Goal: Task Accomplishment & Management: Use online tool/utility

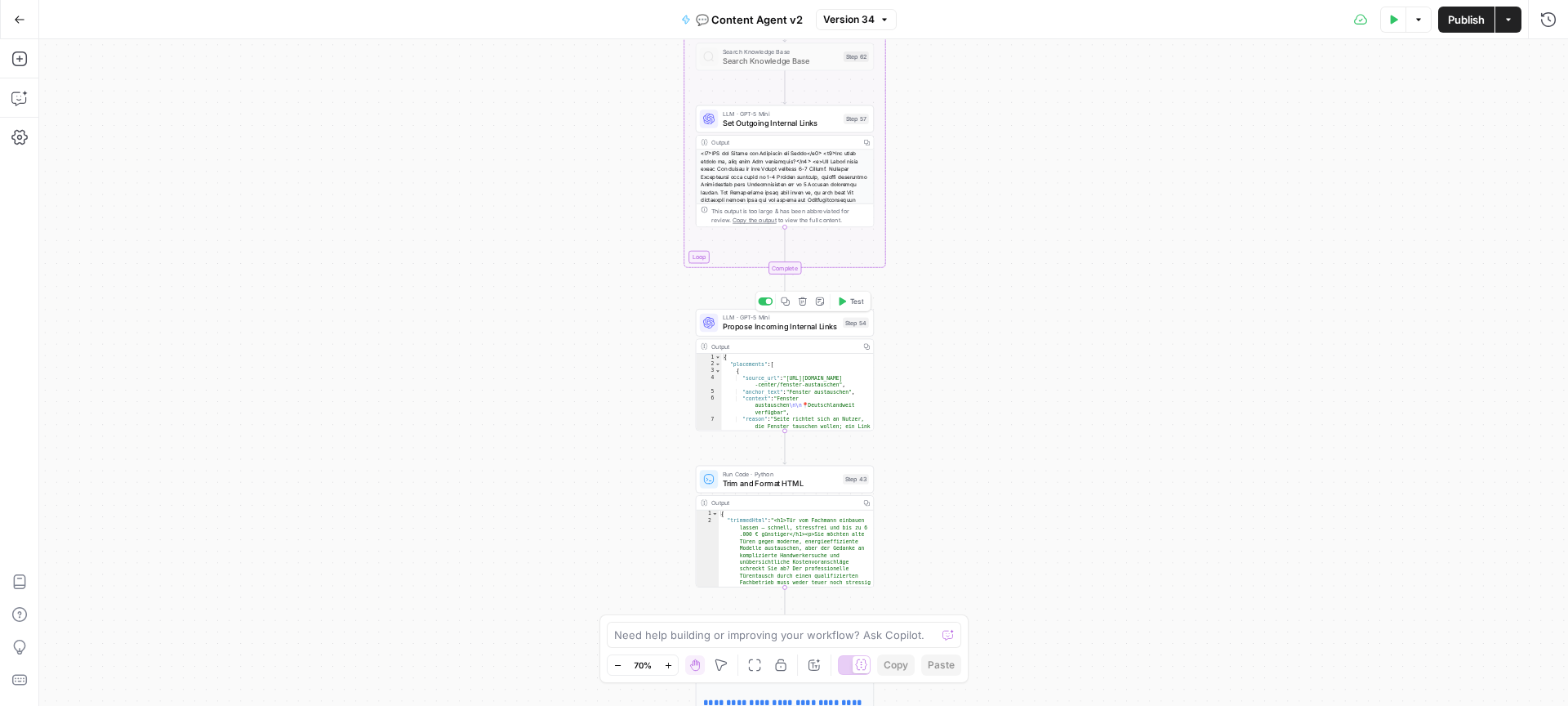
click at [784, 330] on span "Propose Incoming Internal Links" at bounding box center [781, 327] width 116 height 11
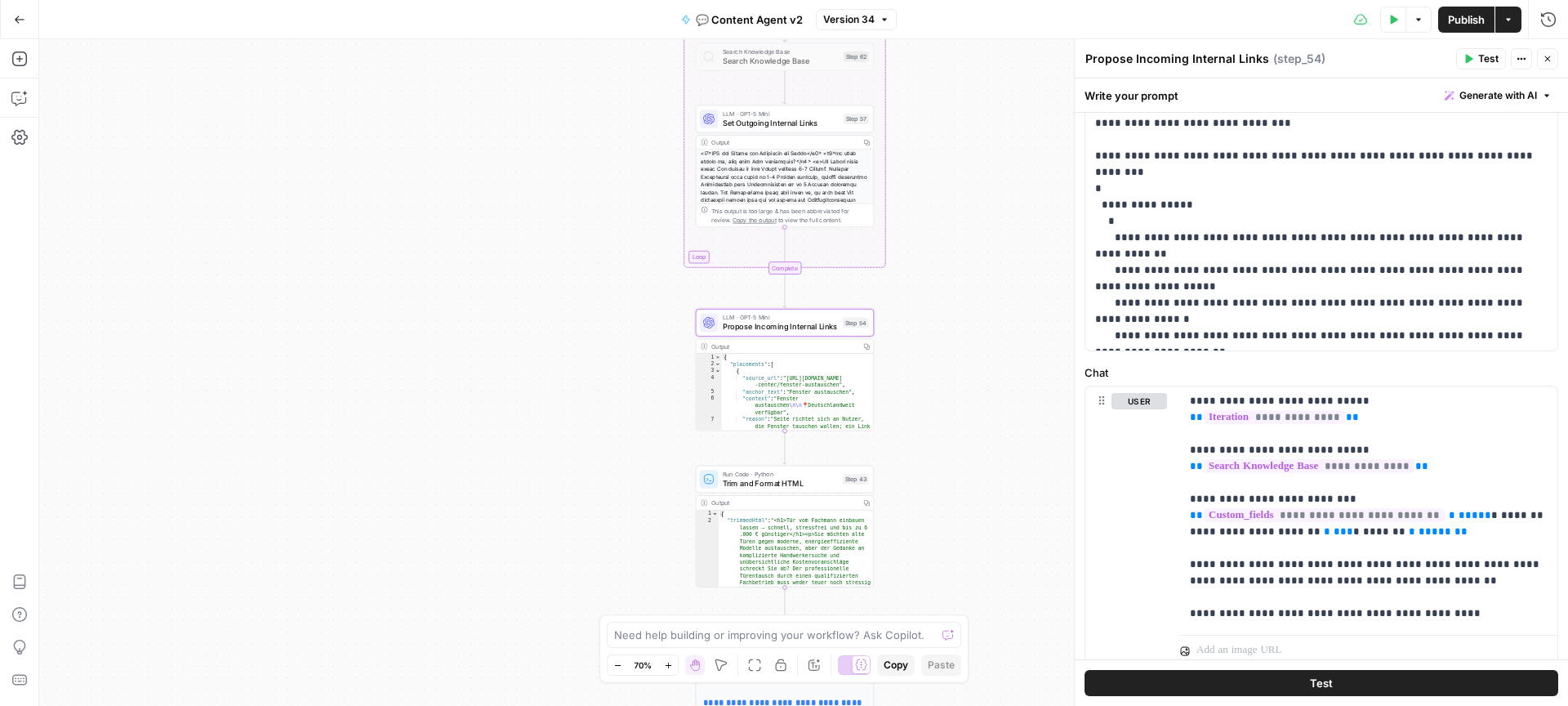
scroll to position [499, 0]
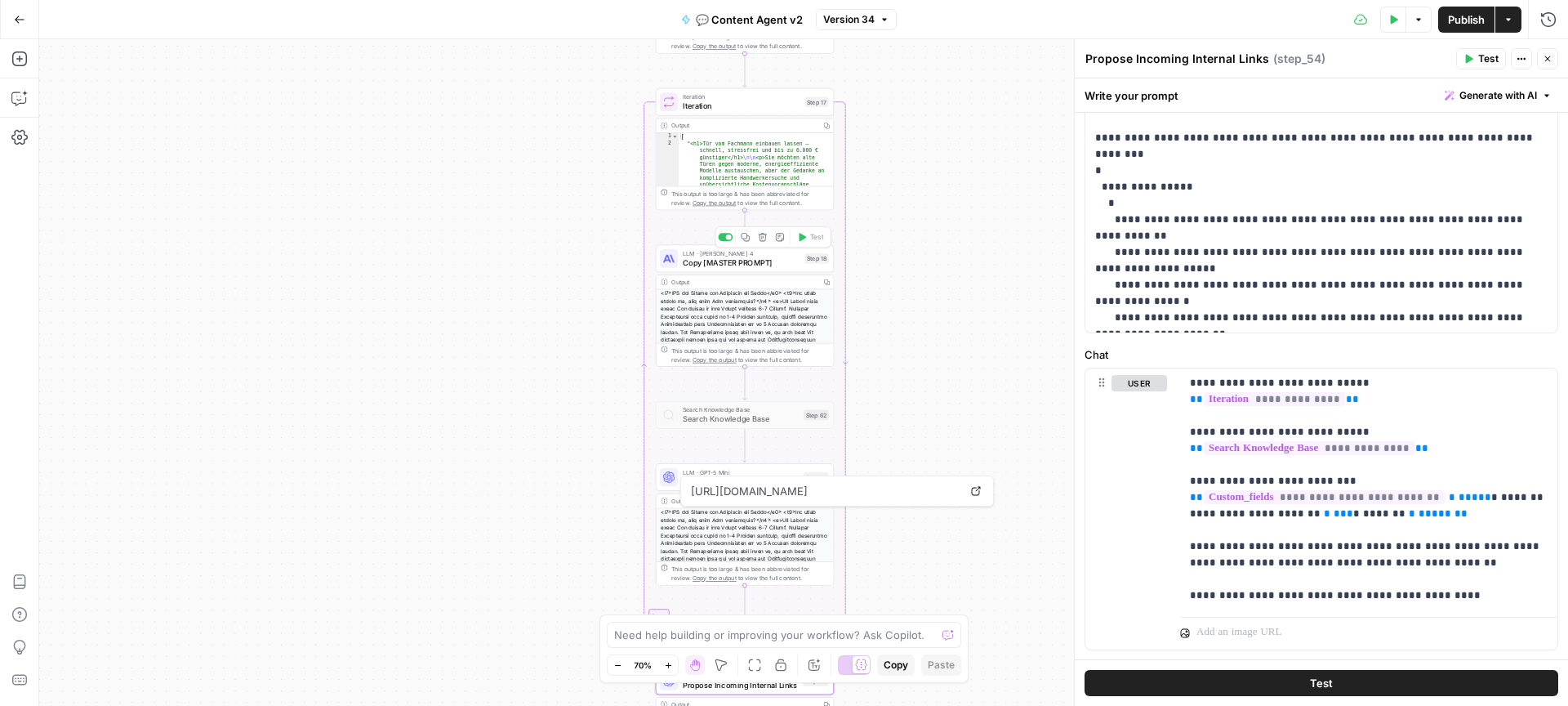
click at [746, 260] on span "Copy [MASTER PROMPT]" at bounding box center [741, 262] width 117 height 11
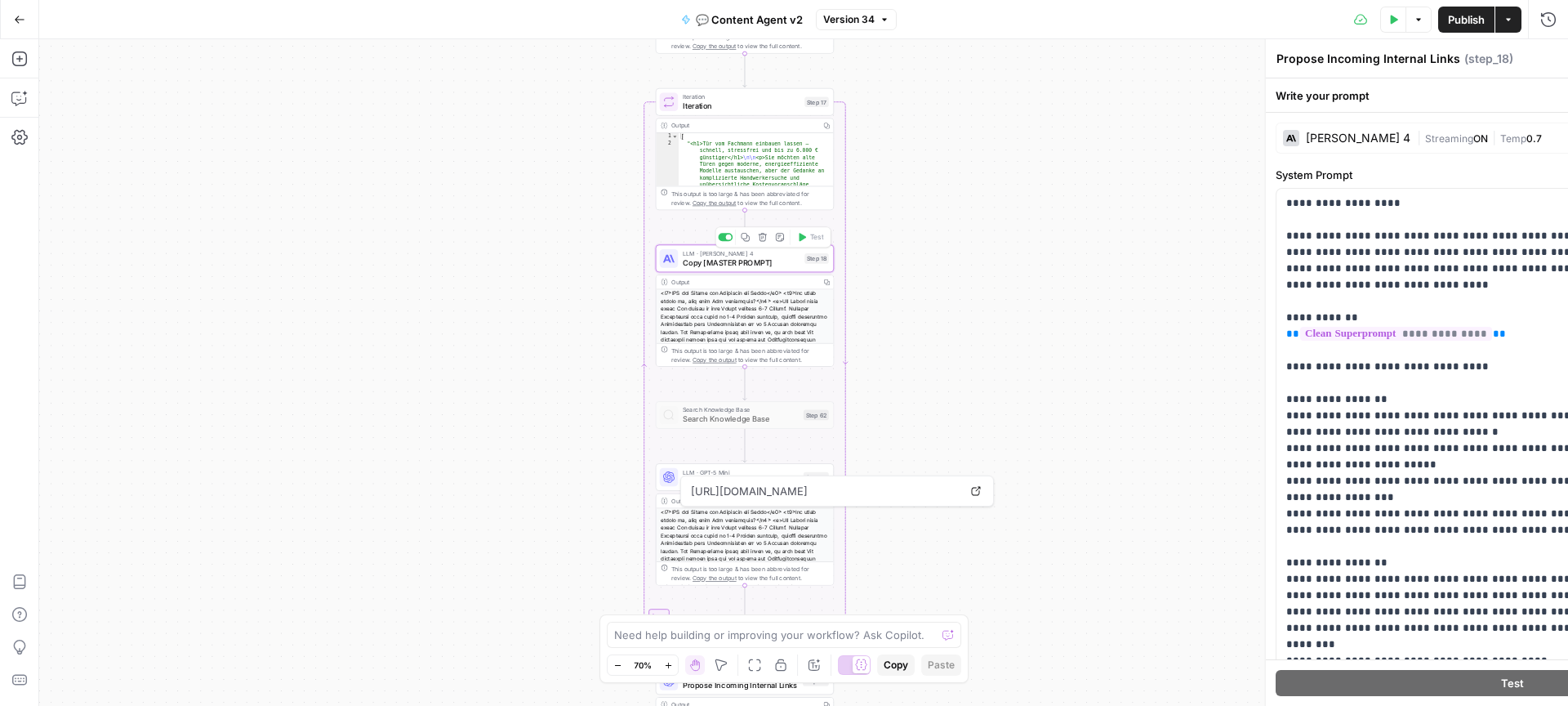
type textarea "Copy [MASTER PROMPT]"
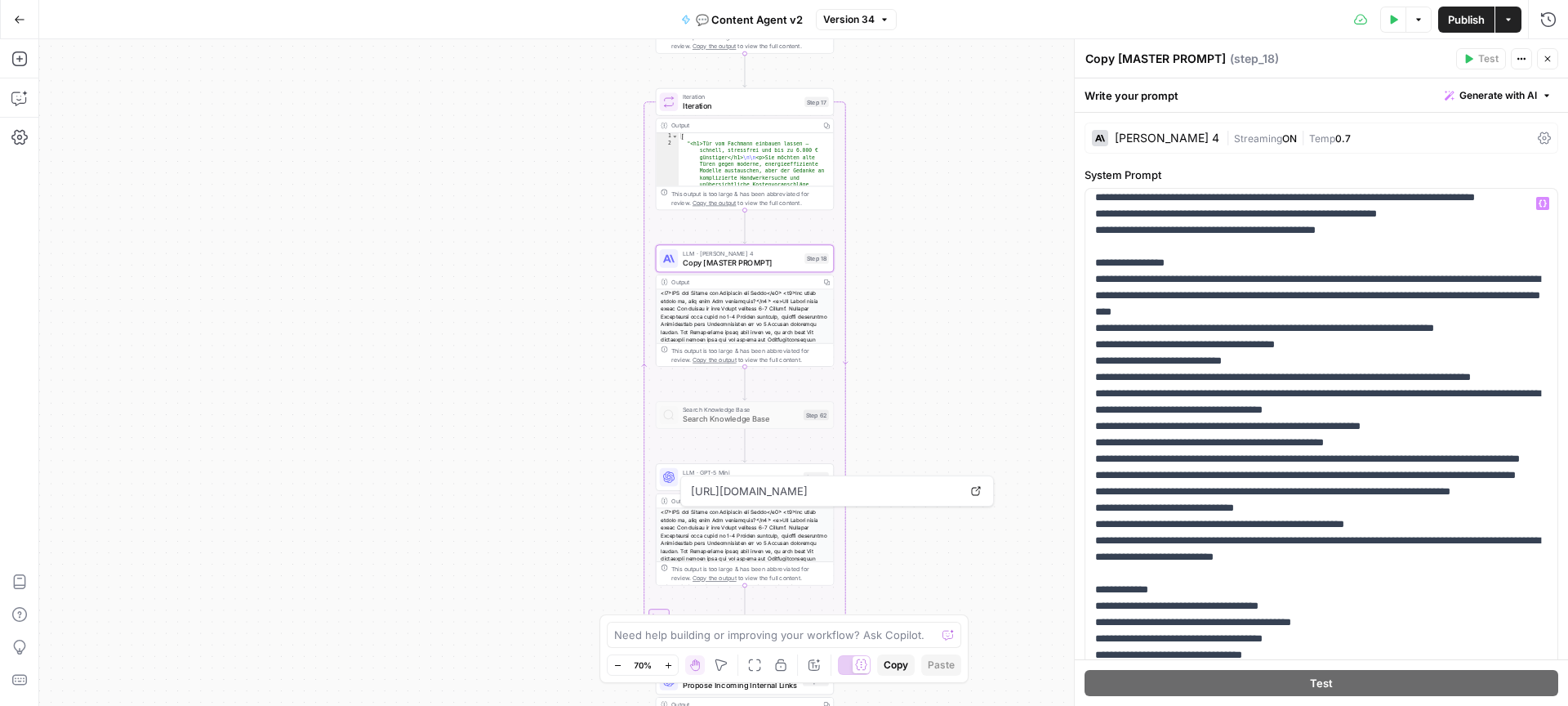
scroll to position [254, 0]
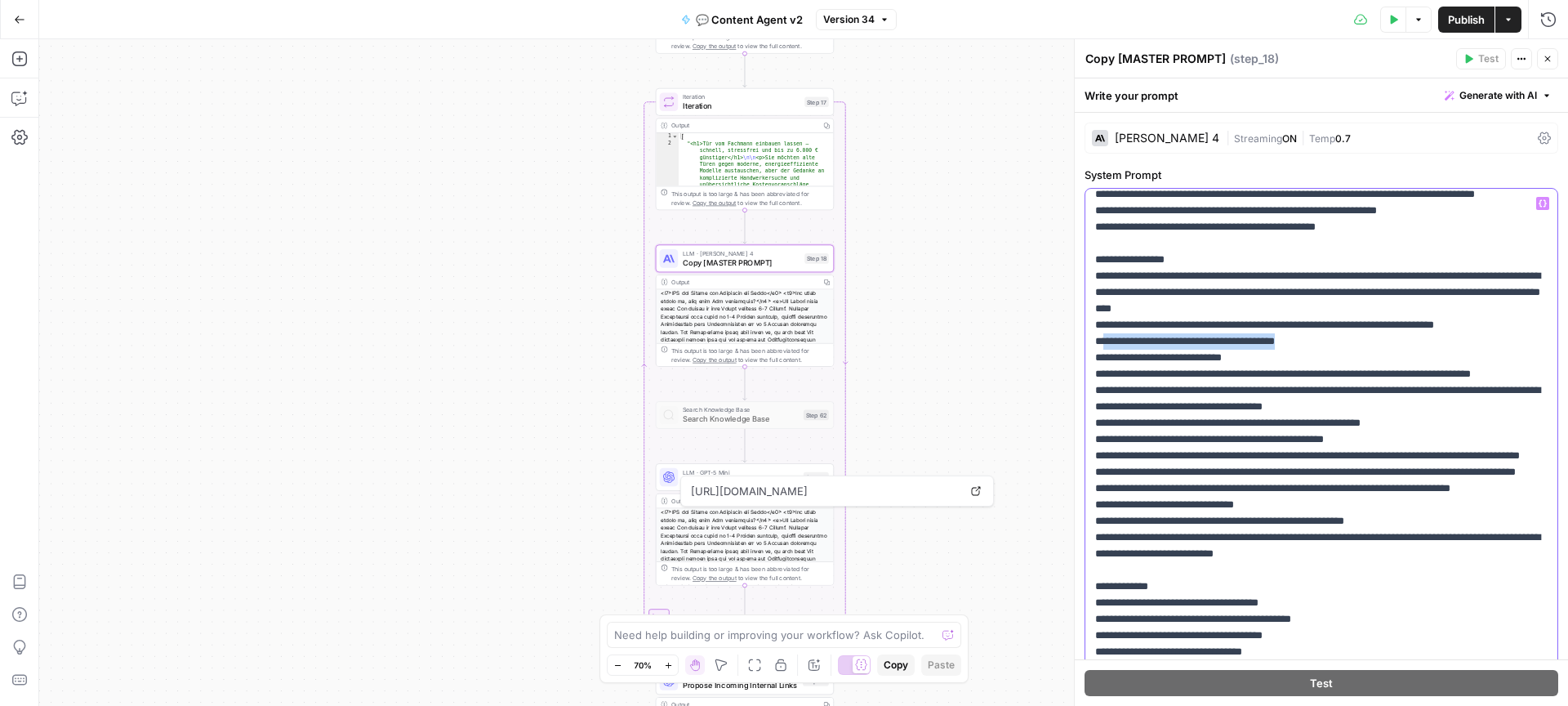
drag, startPoint x: 1350, startPoint y: 358, endPoint x: 1106, endPoint y: 356, distance: 244.0
copy p "**********"
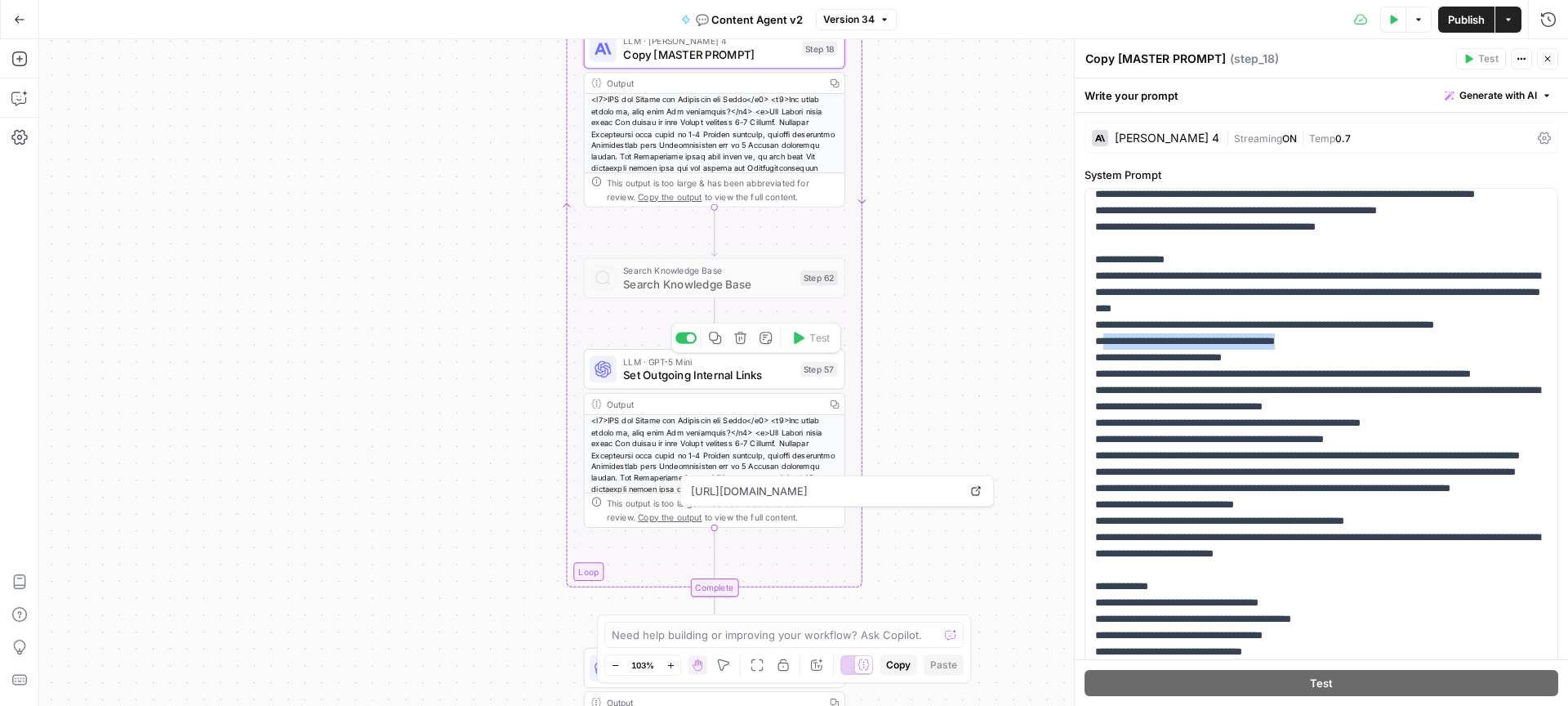
click at [719, 375] on span "Set Outgoing Internal Links" at bounding box center [709, 376] width 171 height 17
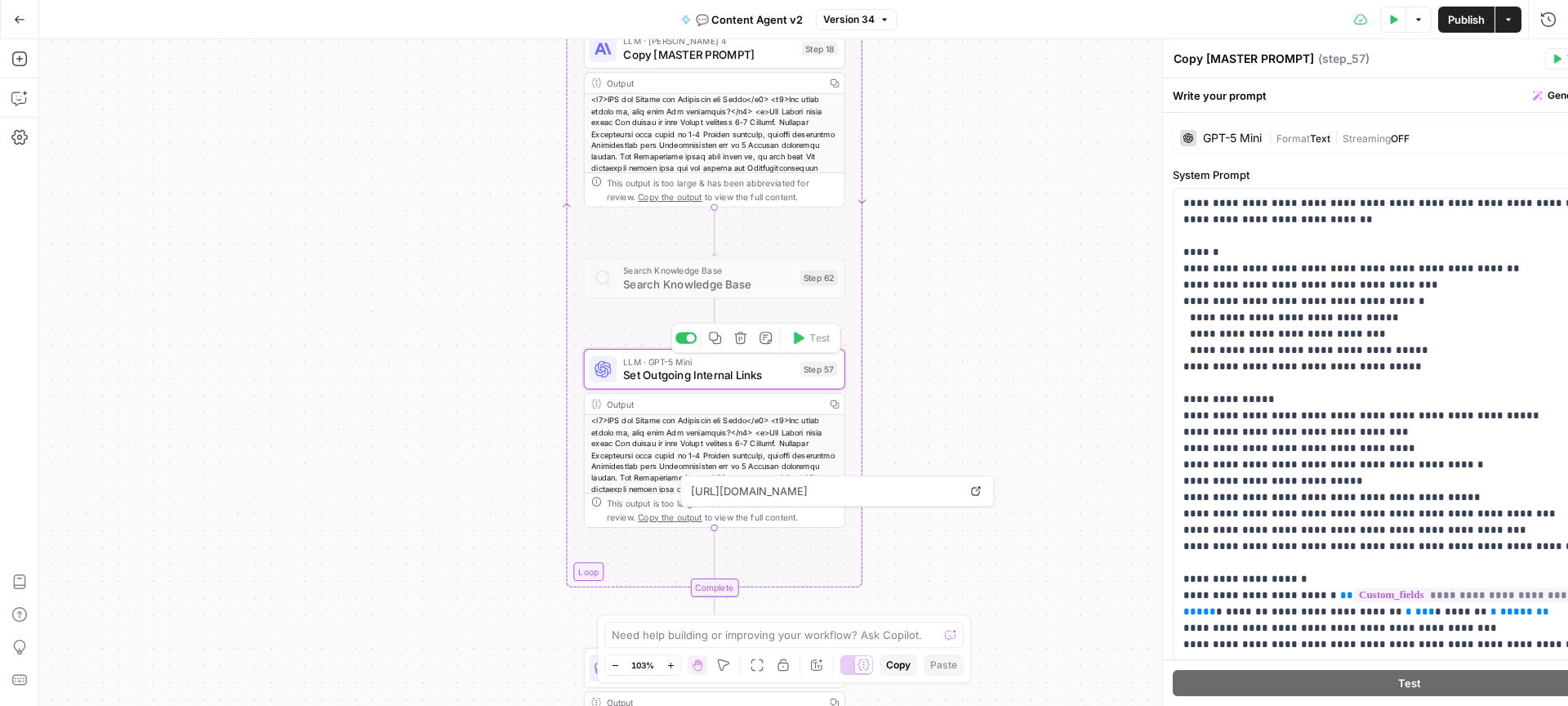
type textarea "Set Outgoing Internal Links"
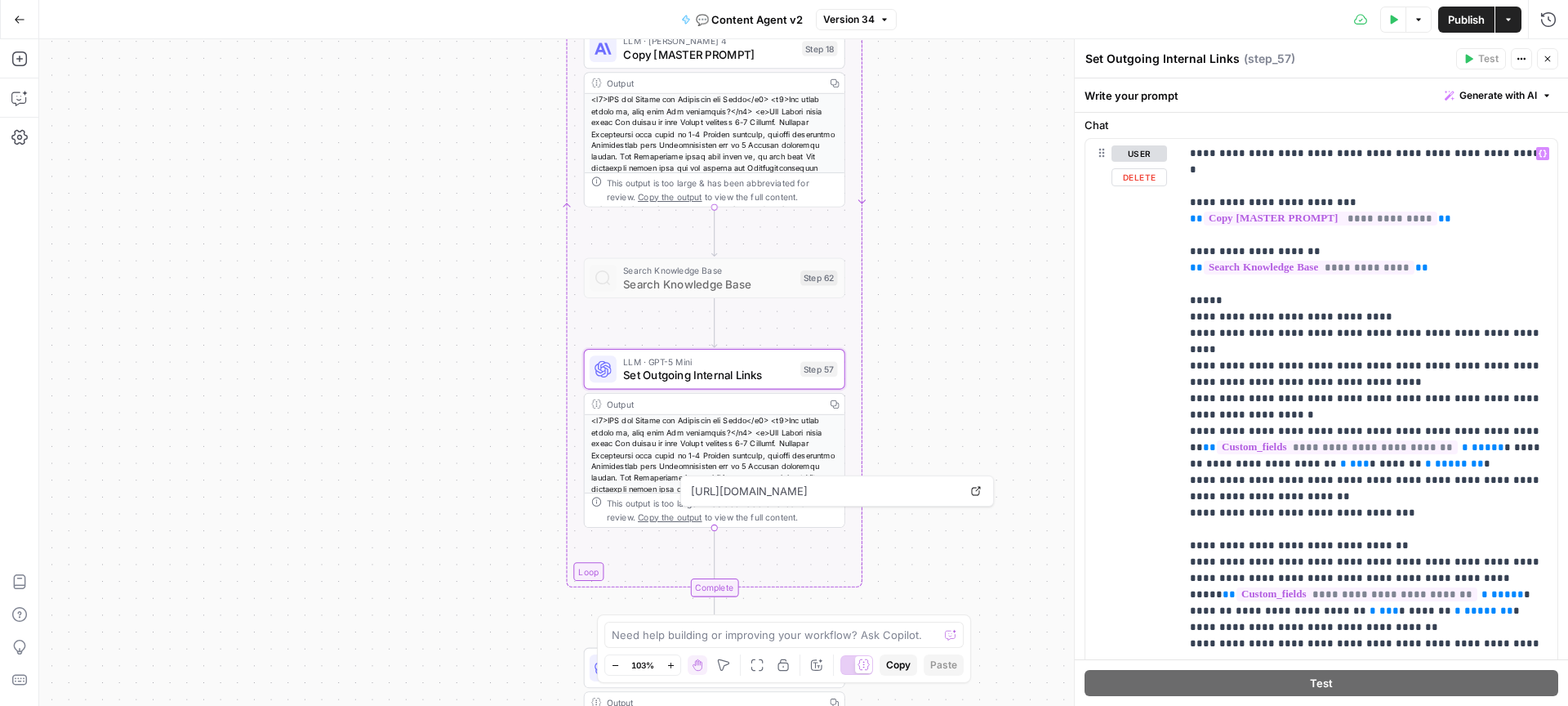
scroll to position [643, 0]
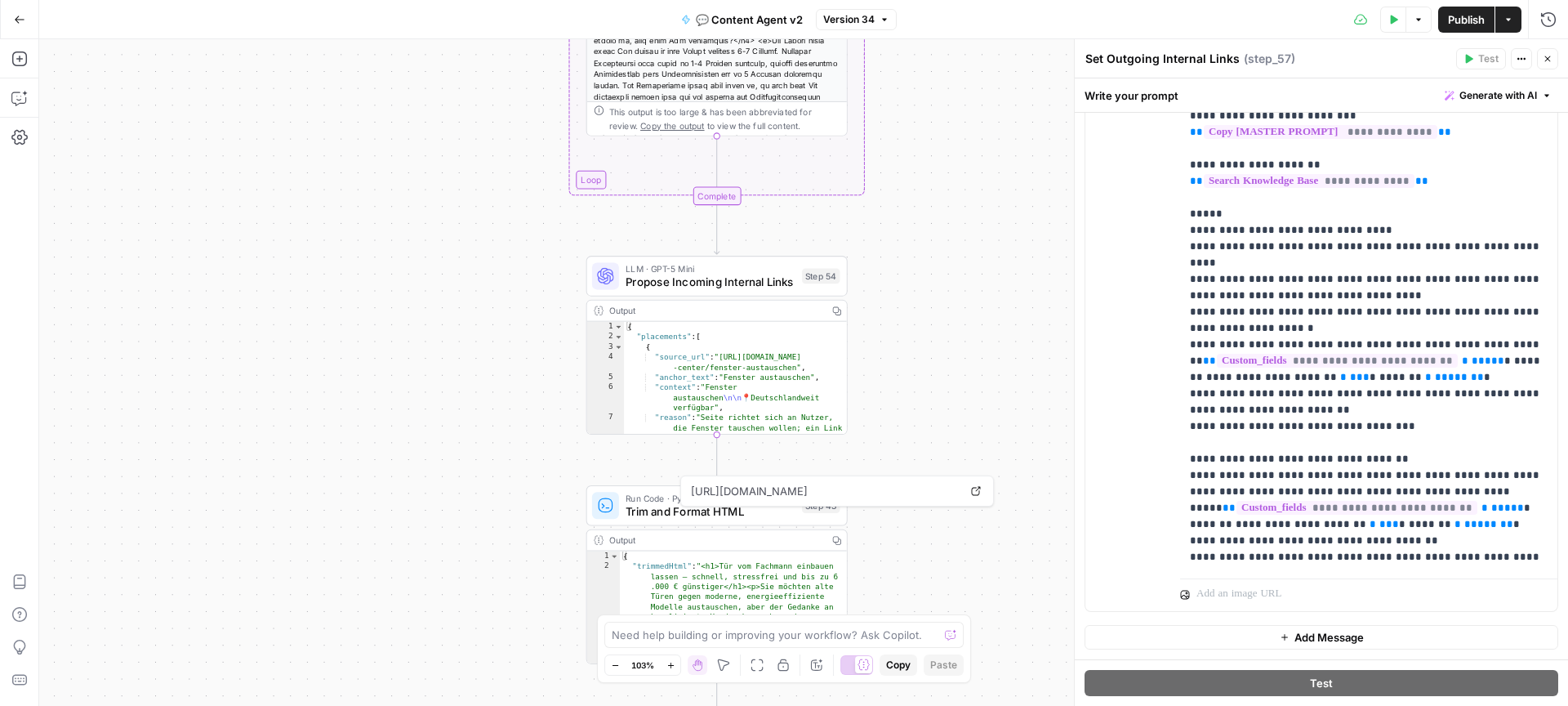
click at [725, 286] on span "Propose Incoming Internal Links" at bounding box center [710, 282] width 170 height 17
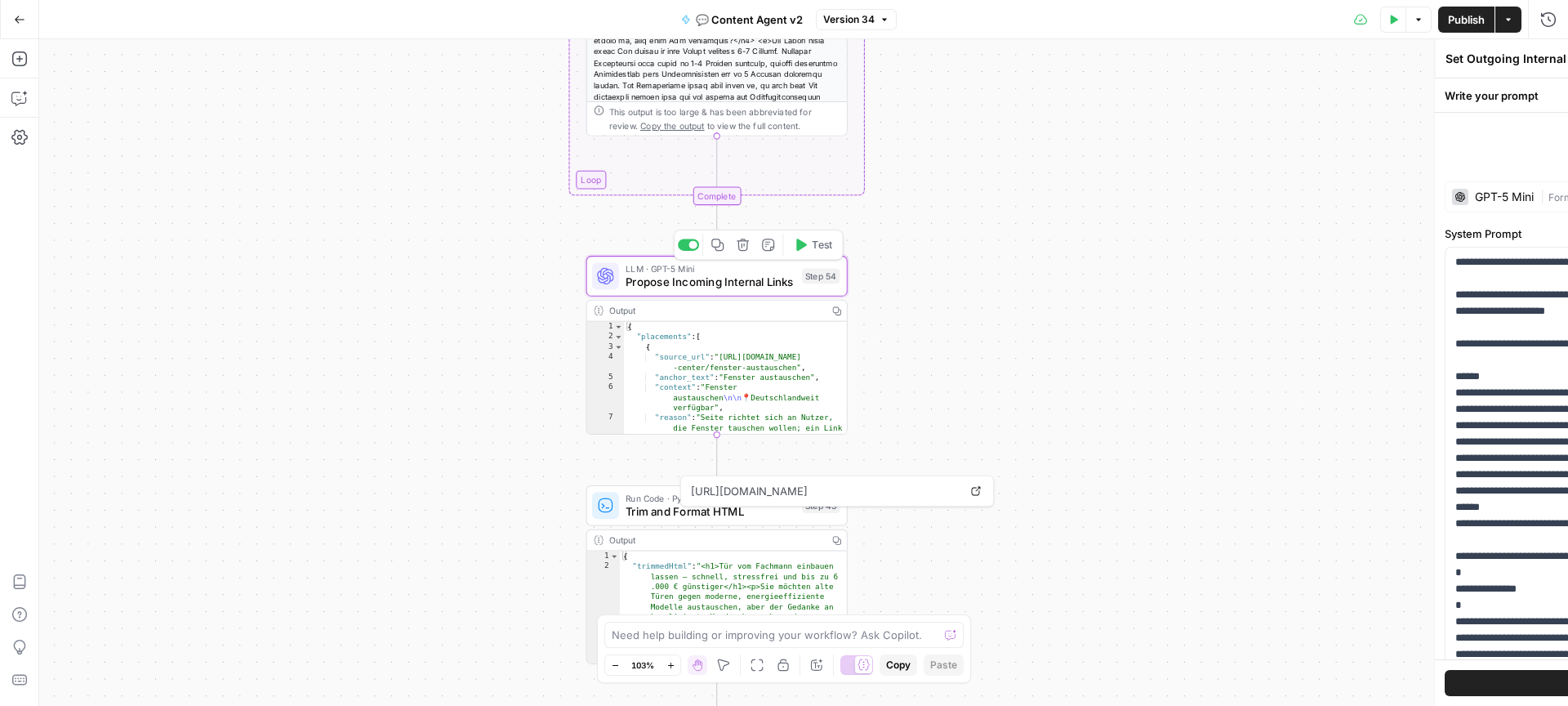
type textarea "Propose Incoming Internal Links"
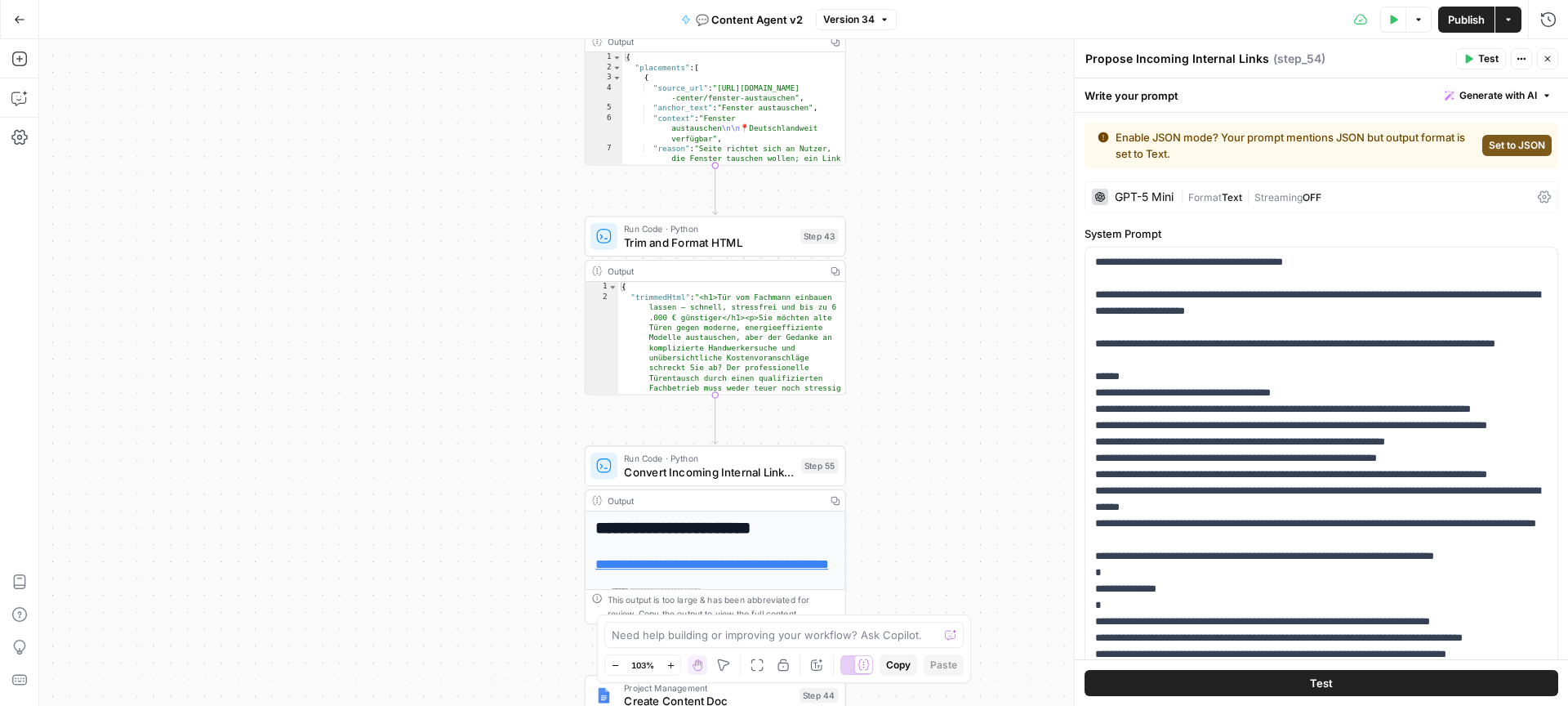
click at [514, 428] on div "true true false false Workflow Input Settings Inputs Call API Get Agent Task (C…" at bounding box center [804, 373] width 1529 height 667
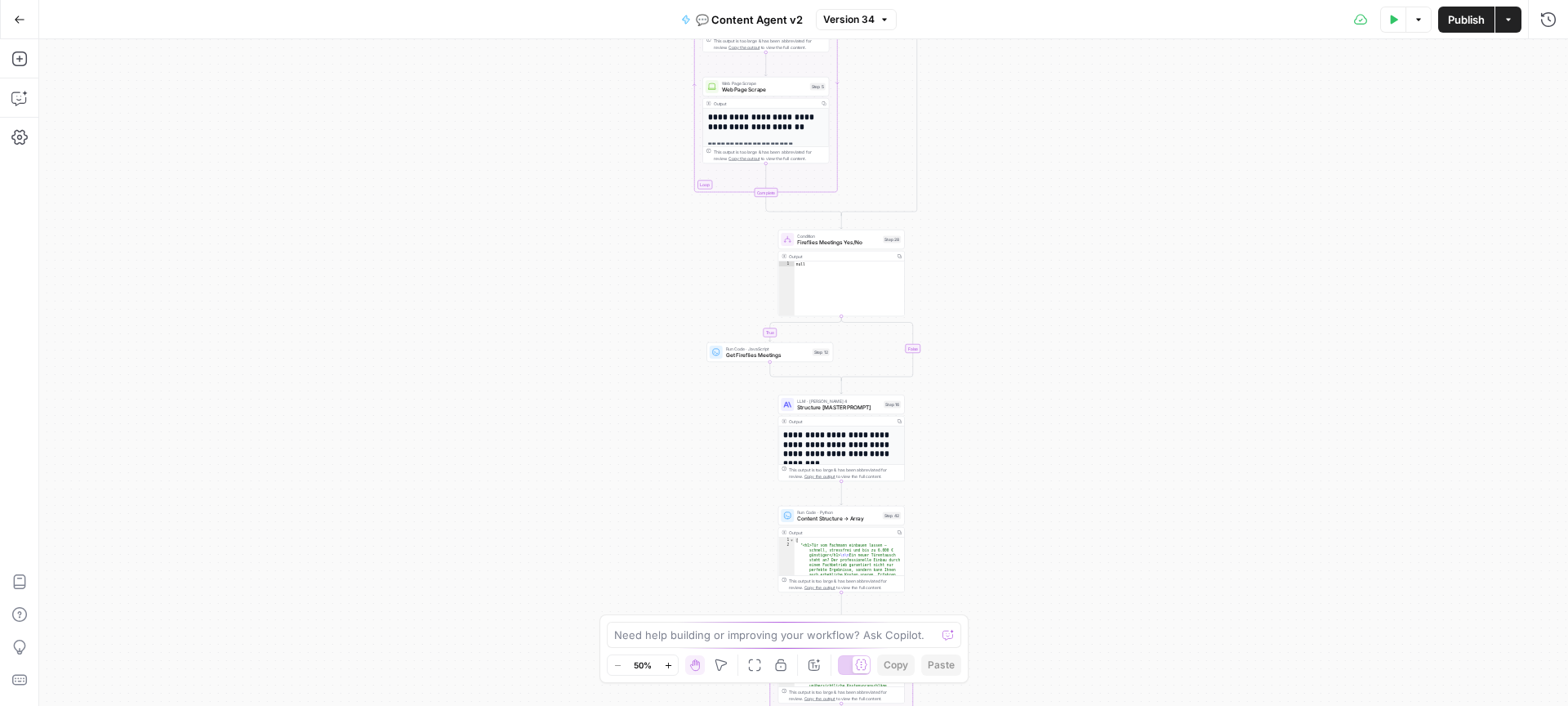
click at [16, 14] on icon "button" at bounding box center [20, 20] width 11 height 11
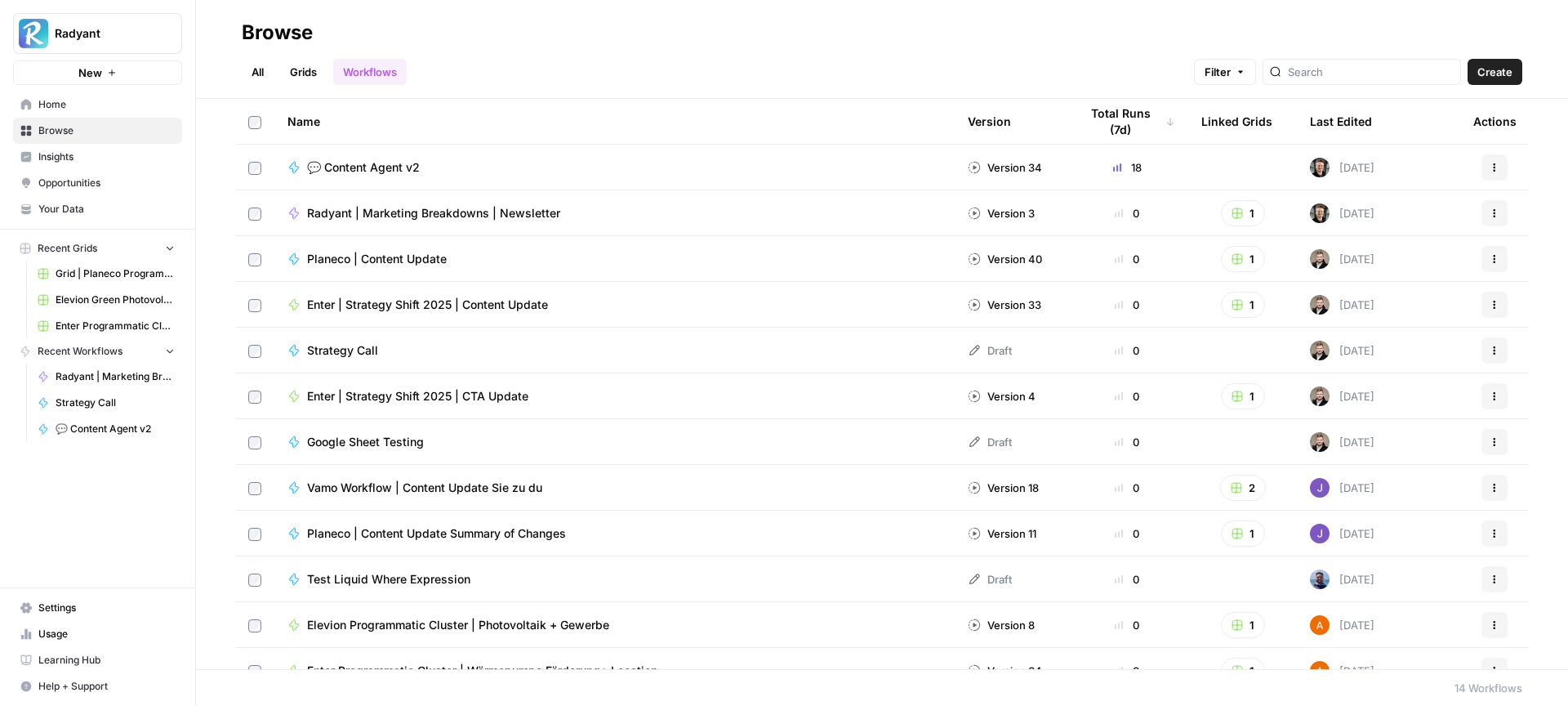
click at [366, 169] on span "💬 Content Agent v2" at bounding box center [363, 167] width 113 height 16
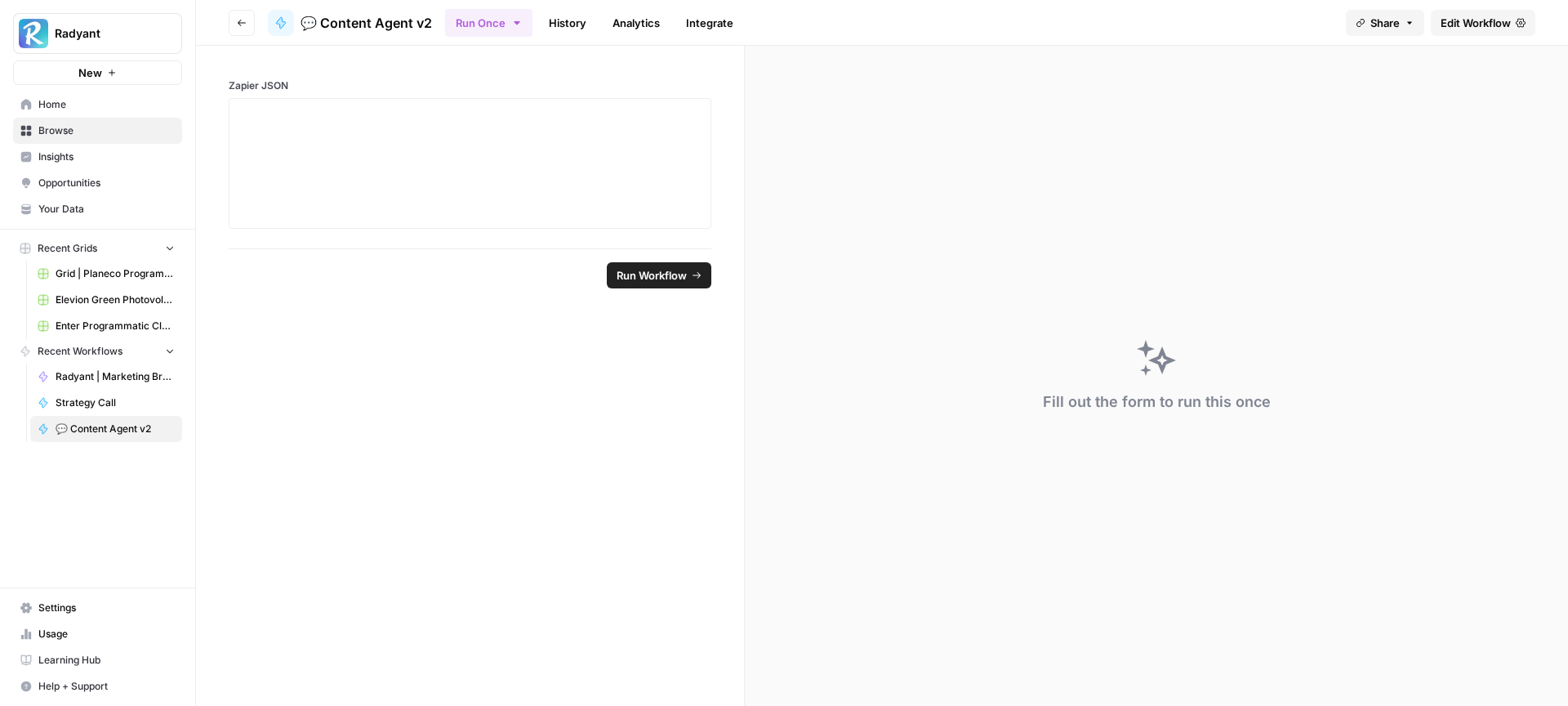
click at [573, 24] on link "History" at bounding box center [567, 23] width 57 height 26
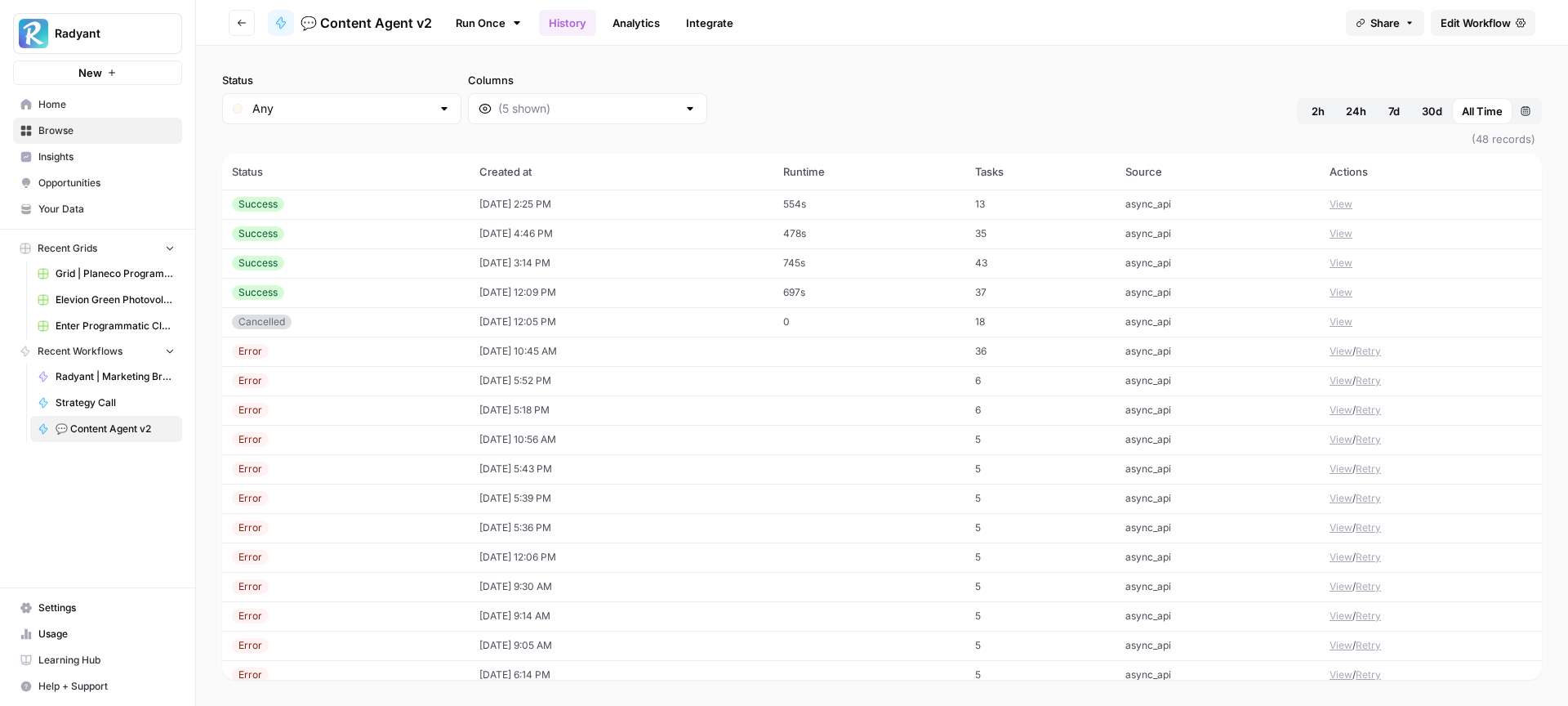
click at [1332, 203] on button "View" at bounding box center [1341, 205] width 23 height 15
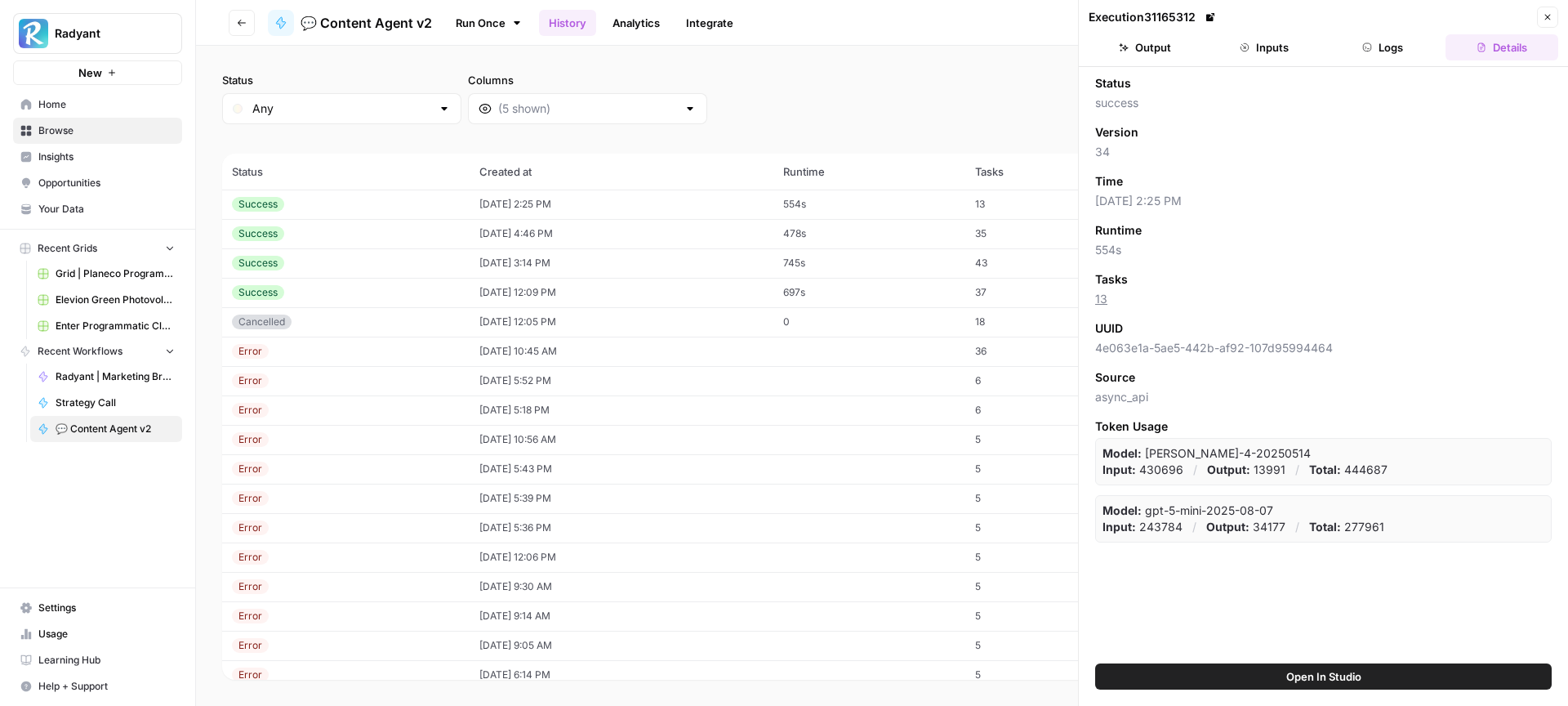
click at [1253, 43] on button "Inputs" at bounding box center [1264, 48] width 113 height 26
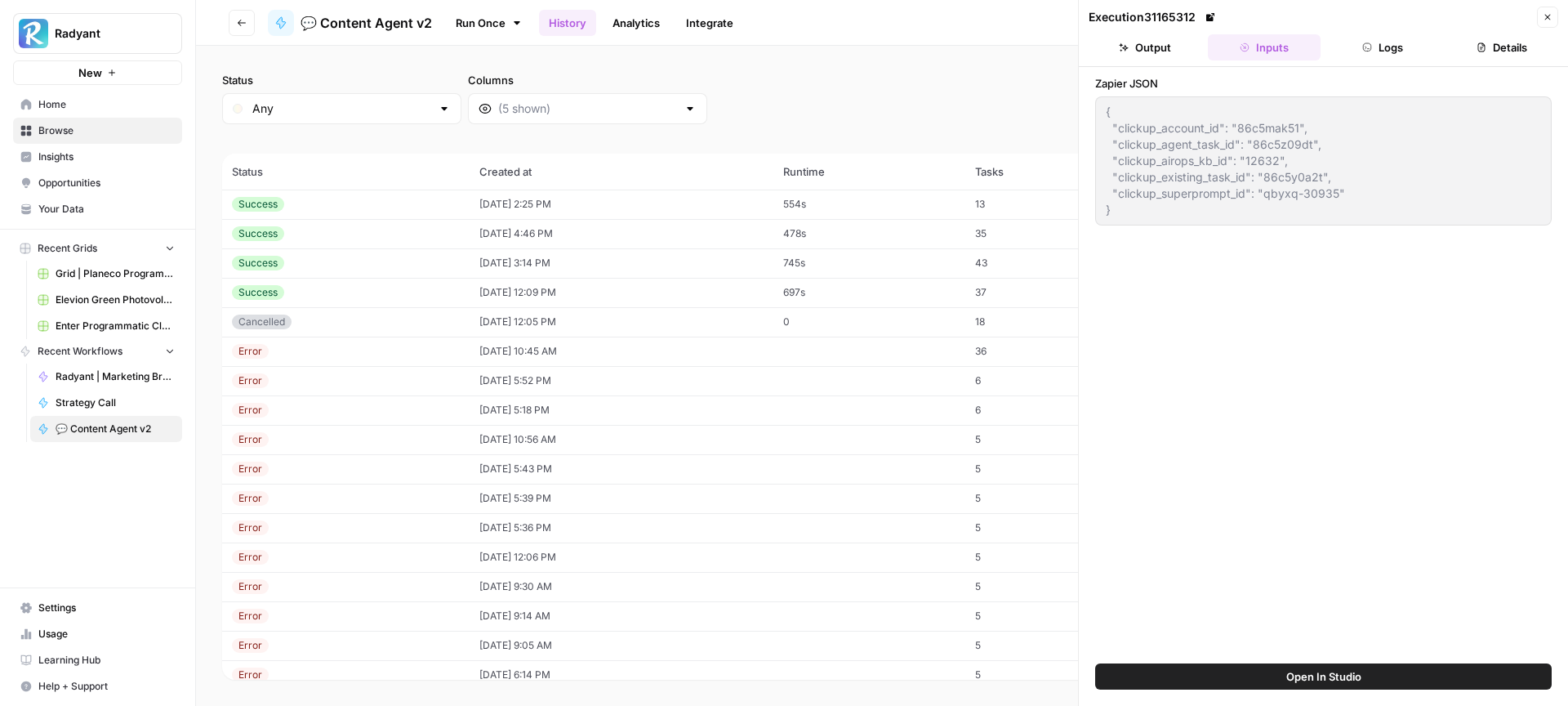
click at [1376, 41] on button "Logs" at bounding box center [1383, 48] width 113 height 26
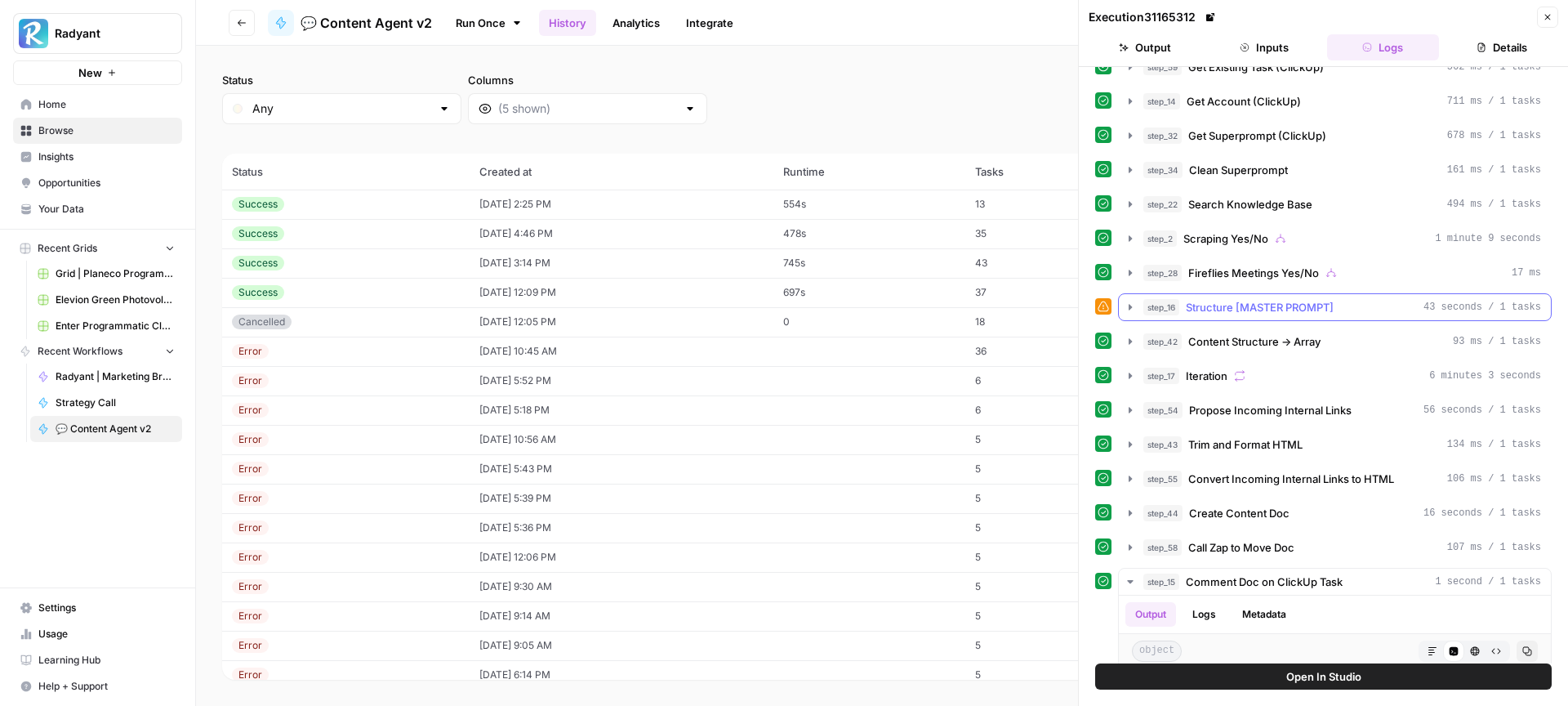
scroll to position [68, 0]
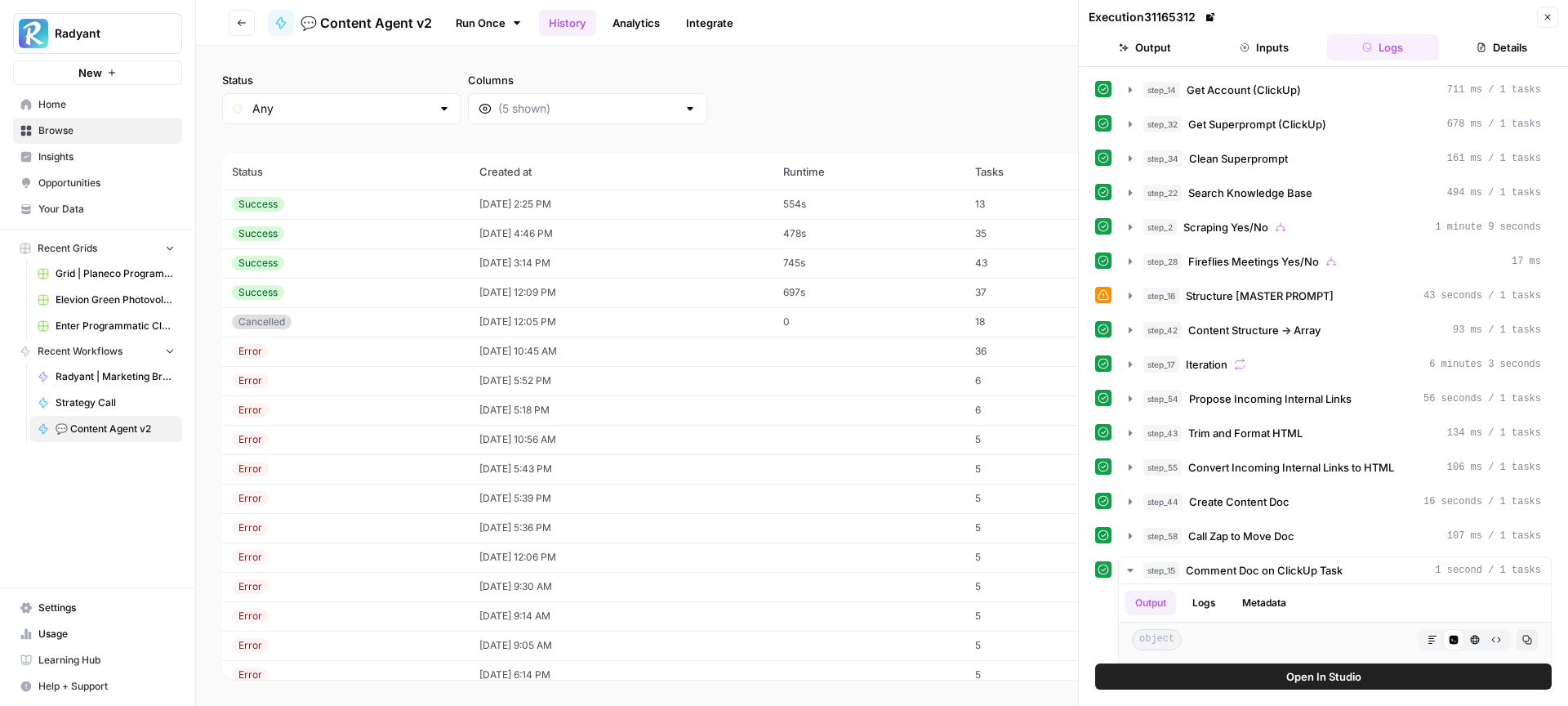
click at [1319, 687] on button "Open In Studio" at bounding box center [1323, 676] width 456 height 26
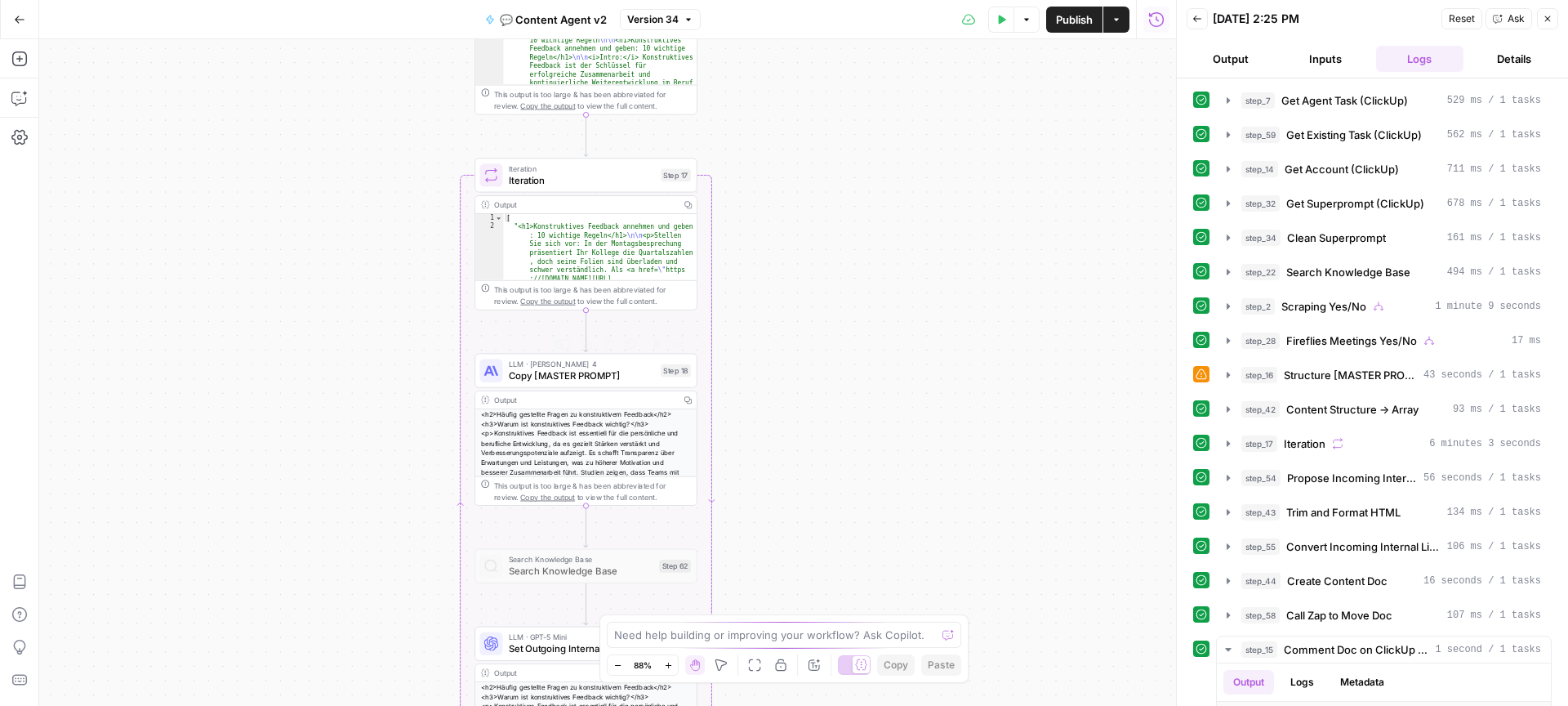
click at [609, 368] on span "Copy [MASTER PROMPT]" at bounding box center [582, 376] width 146 height 15
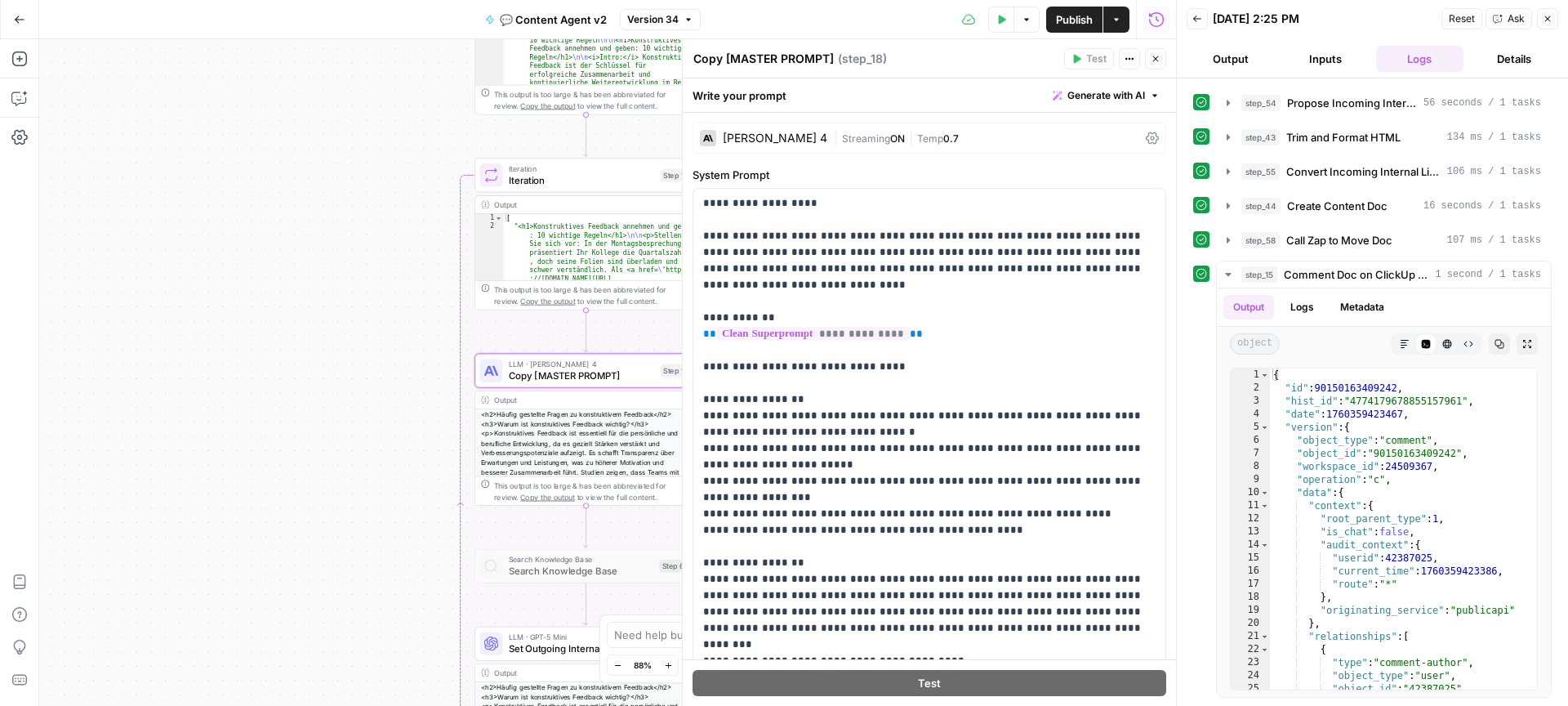
click at [1483, 50] on button "Details" at bounding box center [1514, 59] width 88 height 26
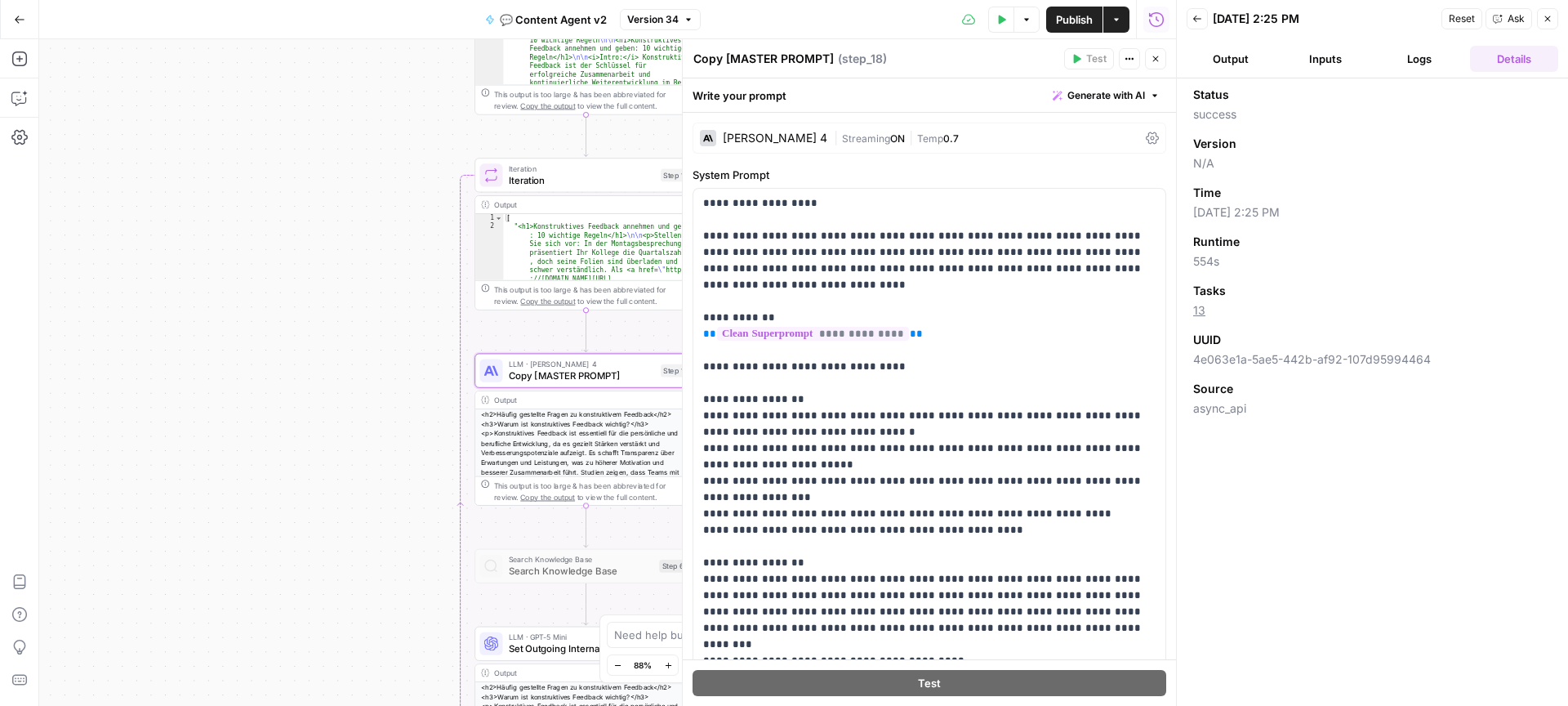
click at [1416, 53] on button "Logs" at bounding box center [1421, 59] width 88 height 26
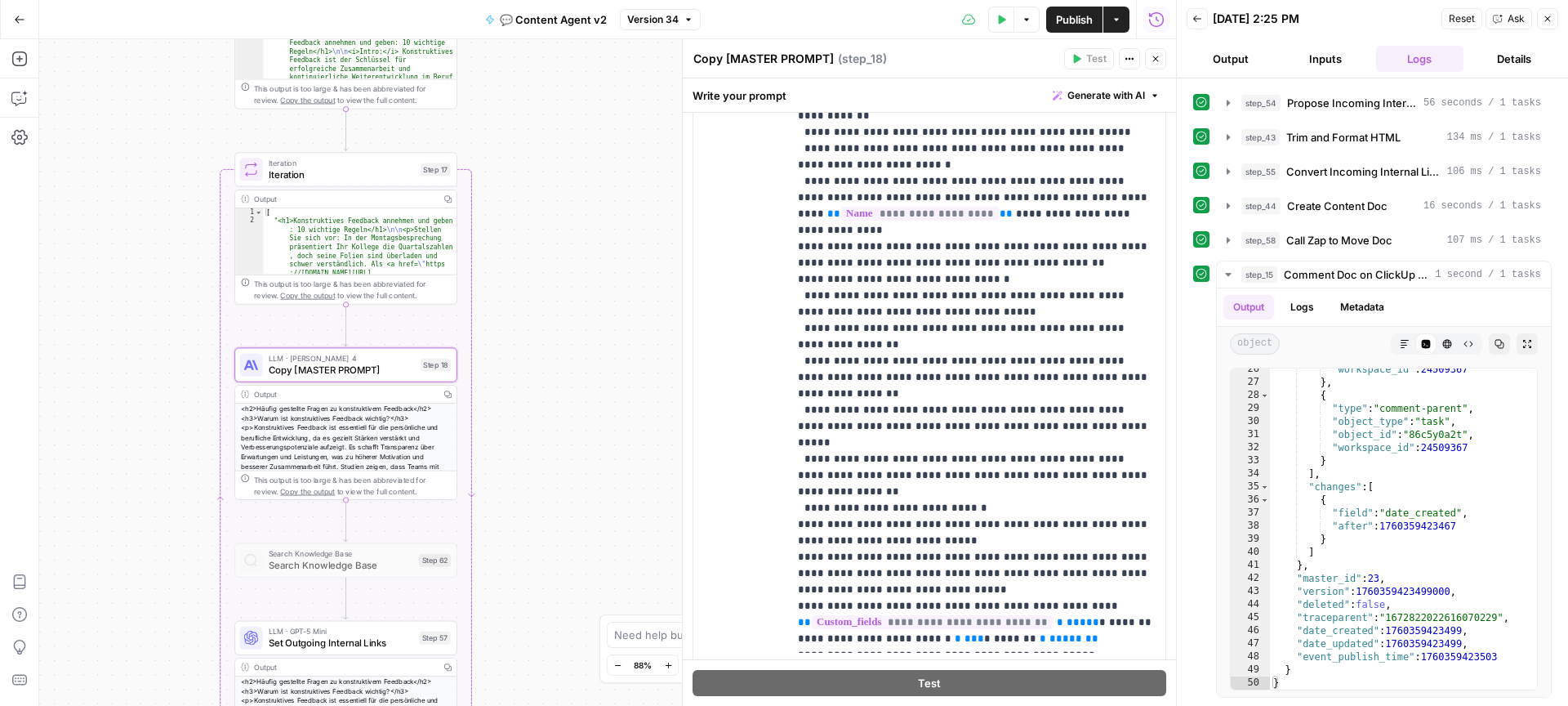
scroll to position [983, 0]
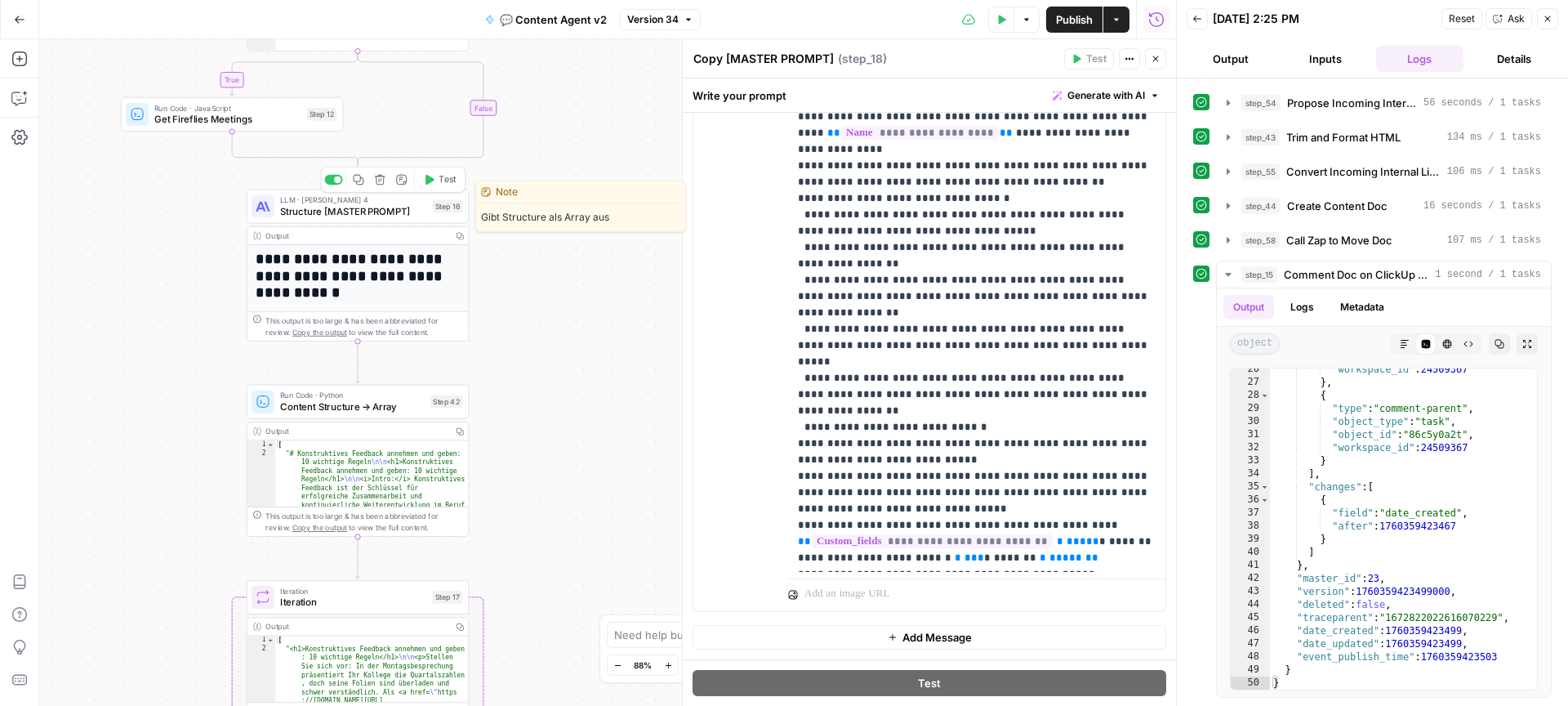
click at [374, 217] on span "Structure [MASTER PROMPT]" at bounding box center [353, 211] width 146 height 15
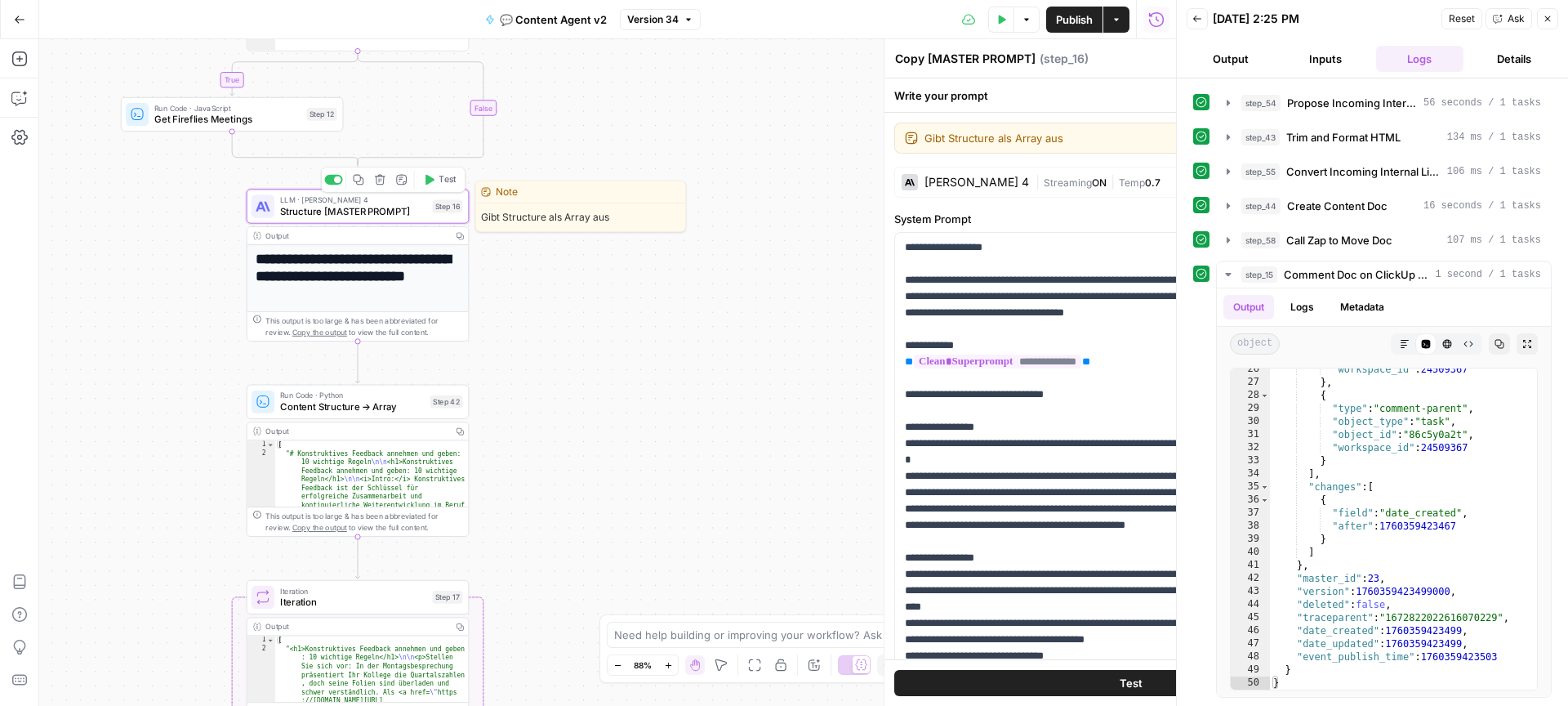
type textarea "Structure [MASTER PROMPT]"
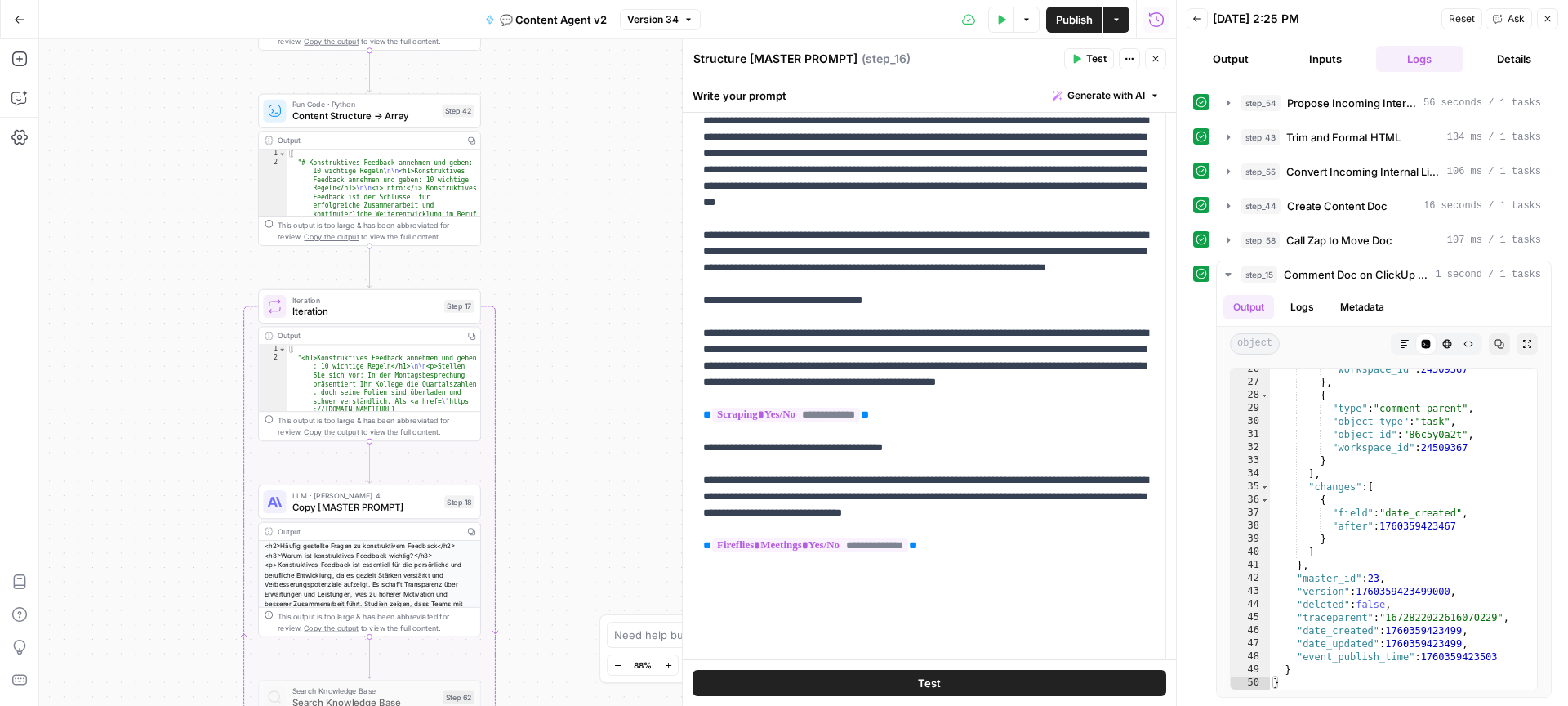
scroll to position [308, 0]
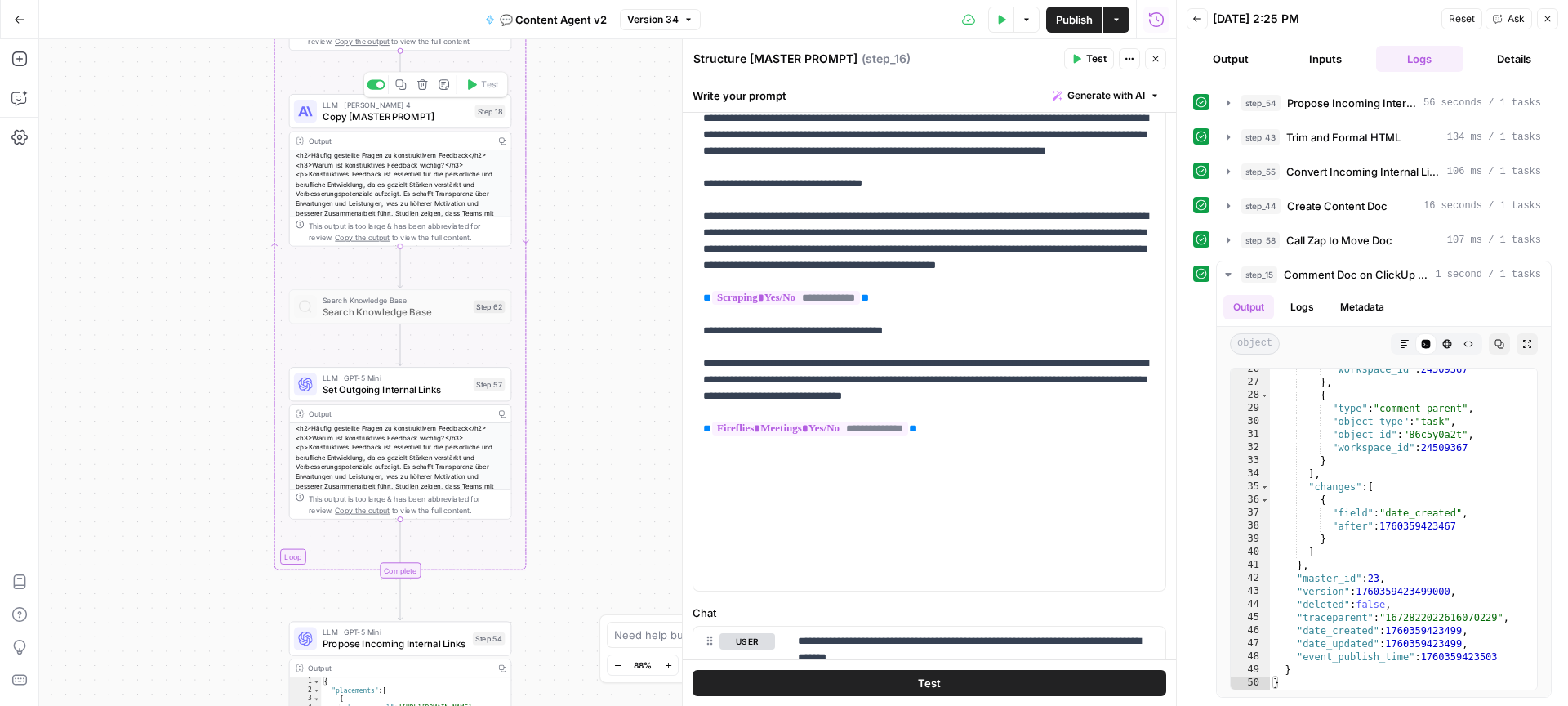
click at [414, 111] on span "Copy [MASTER PROMPT]" at bounding box center [396, 116] width 146 height 15
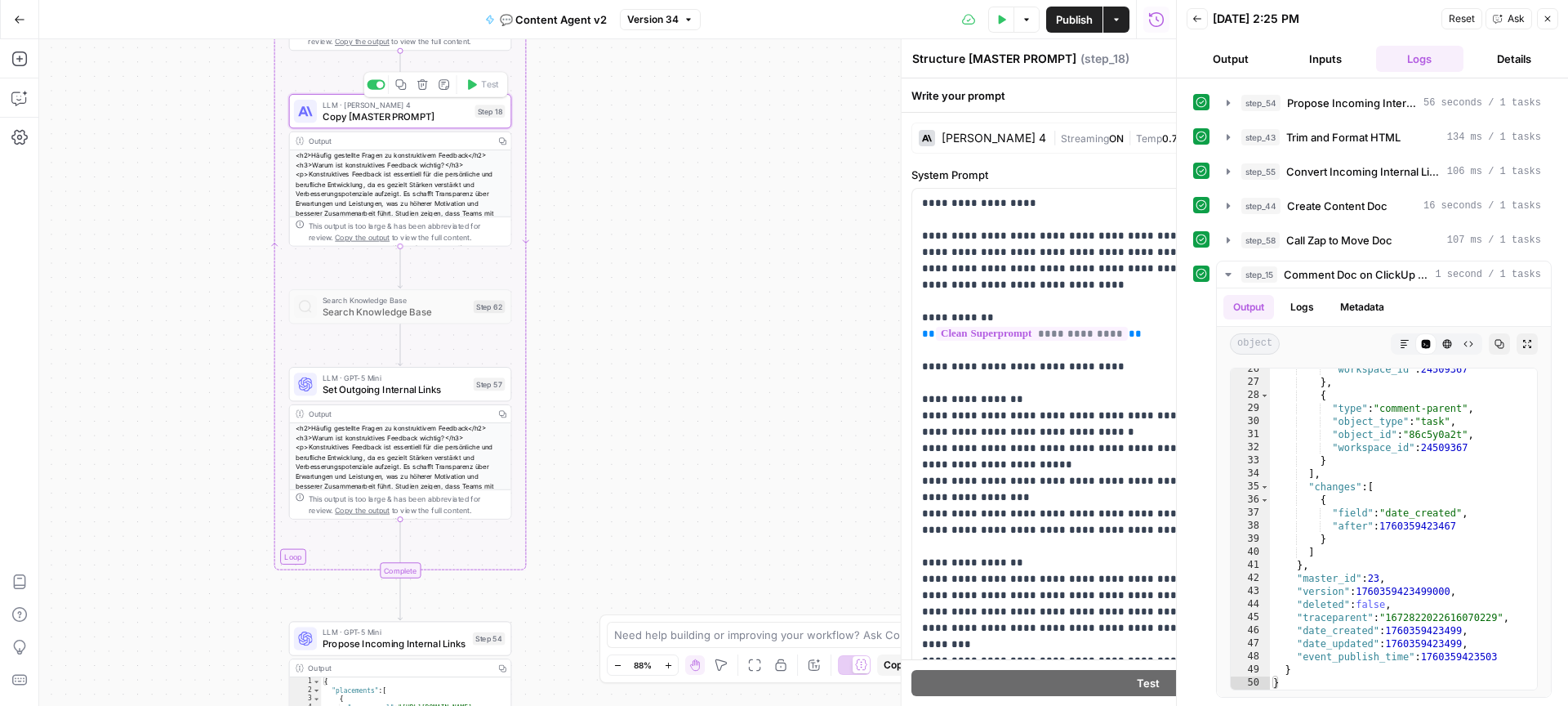
type textarea "Copy [MASTER PROMPT]"
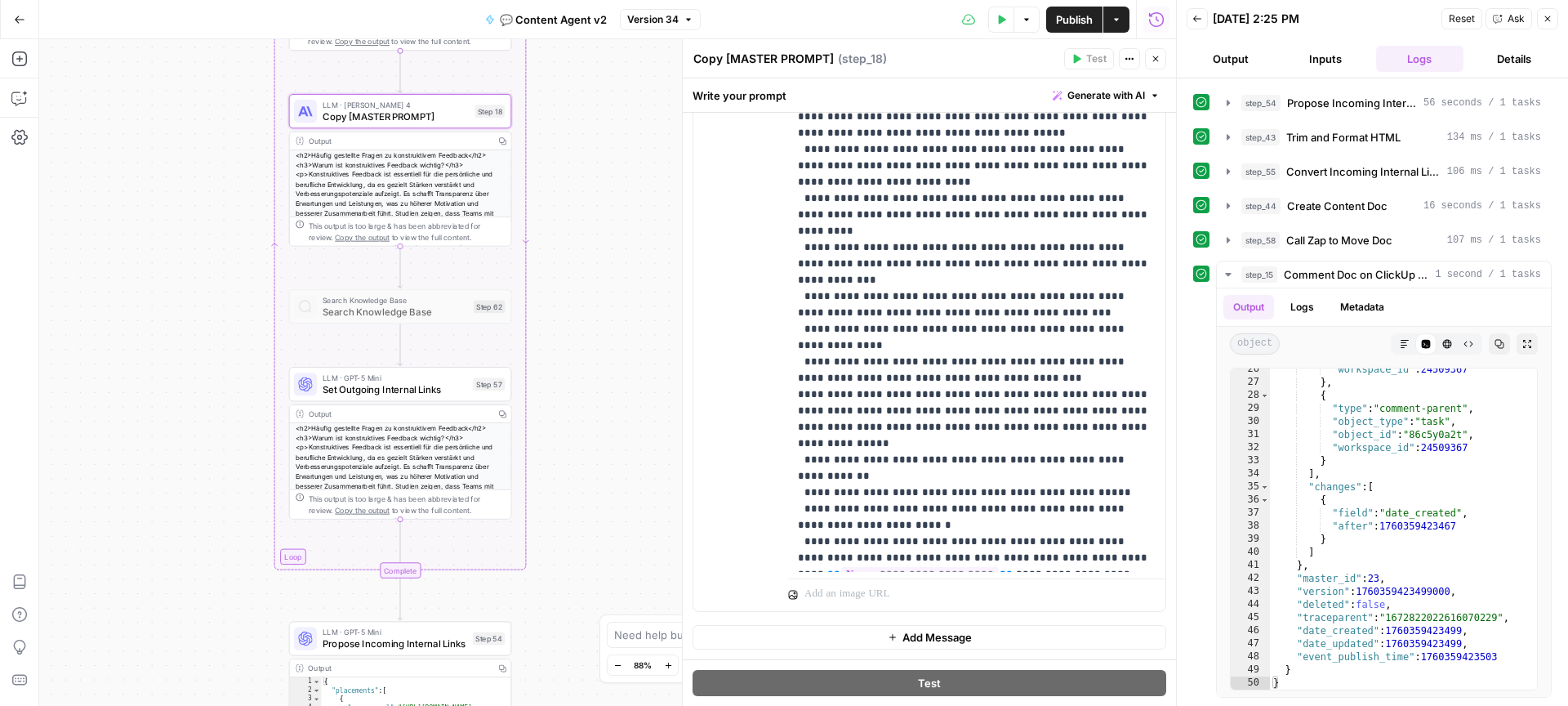
scroll to position [772, 0]
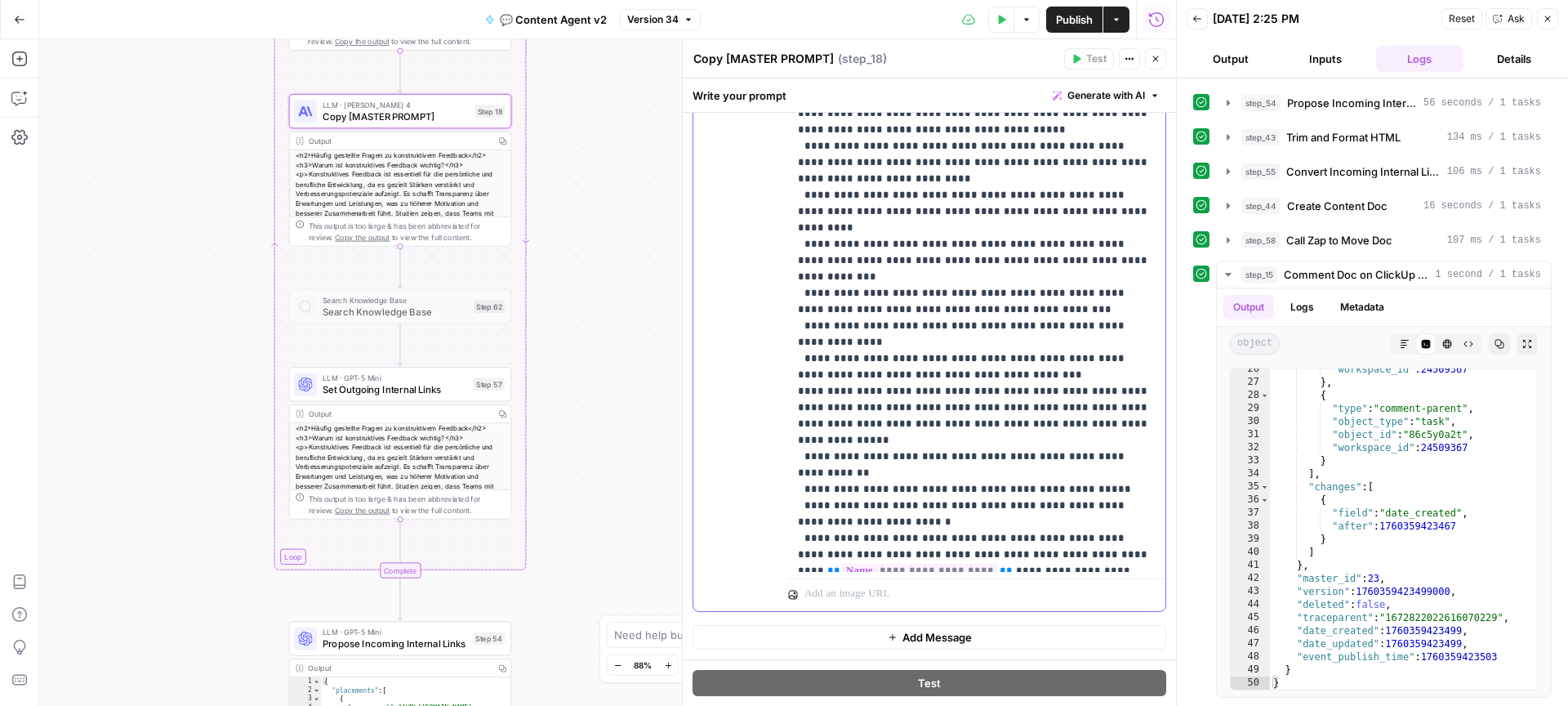
click at [953, 417] on p "**********" at bounding box center [976, 72] width 358 height 1862
click at [930, 411] on p "**********" at bounding box center [976, 72] width 358 height 1862
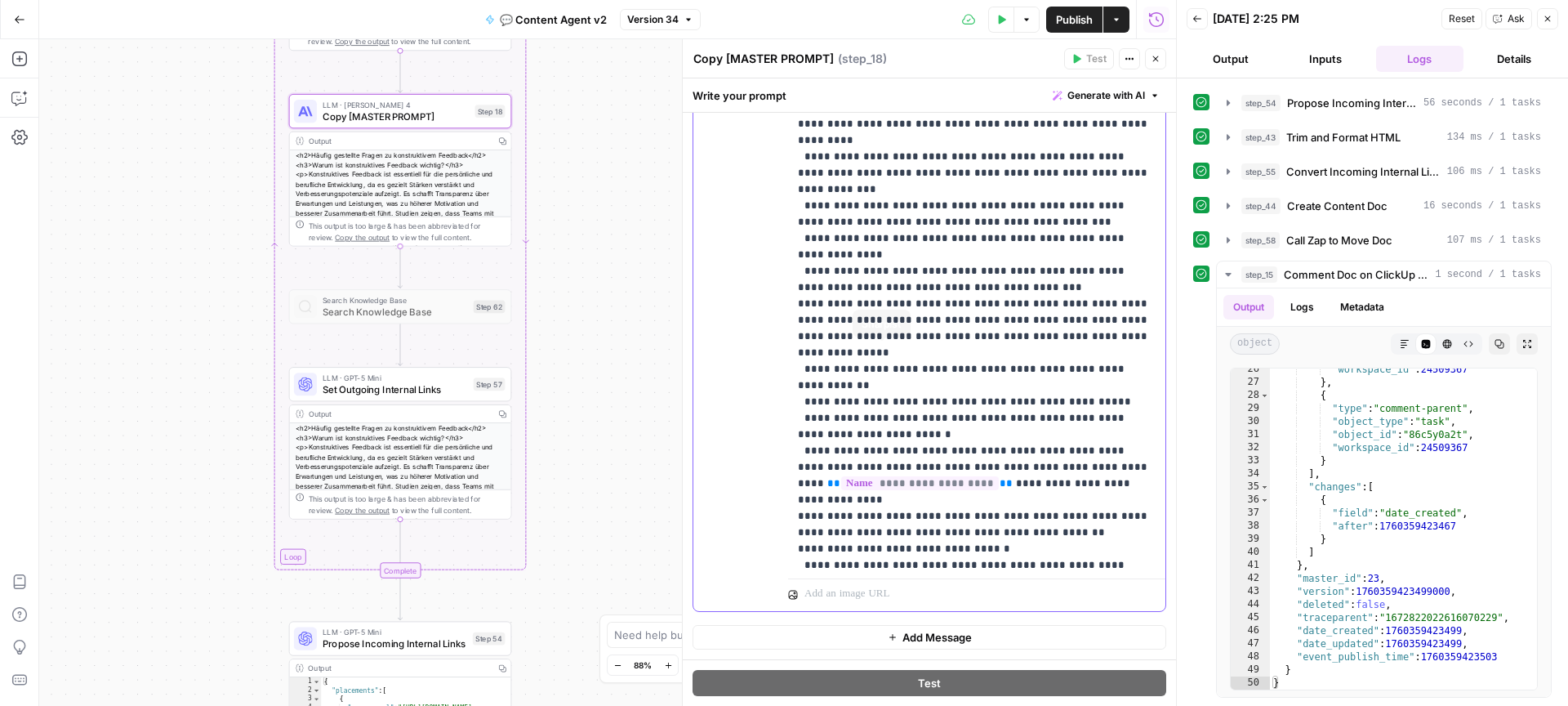
scroll to position [860, 0]
drag, startPoint x: 1051, startPoint y: 335, endPoint x: 839, endPoint y: 334, distance: 212.0
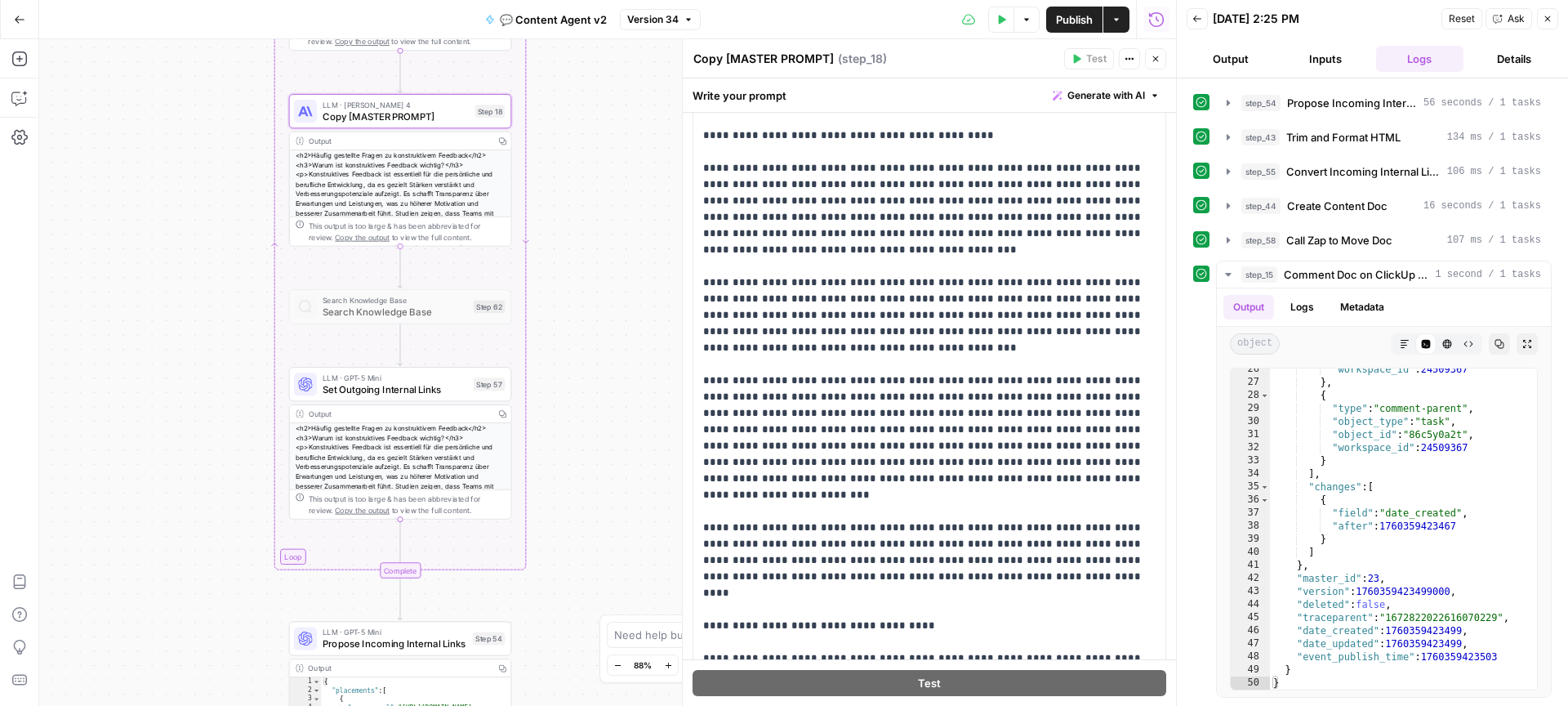
scroll to position [0, 0]
